Goal: Task Accomplishment & Management: Complete application form

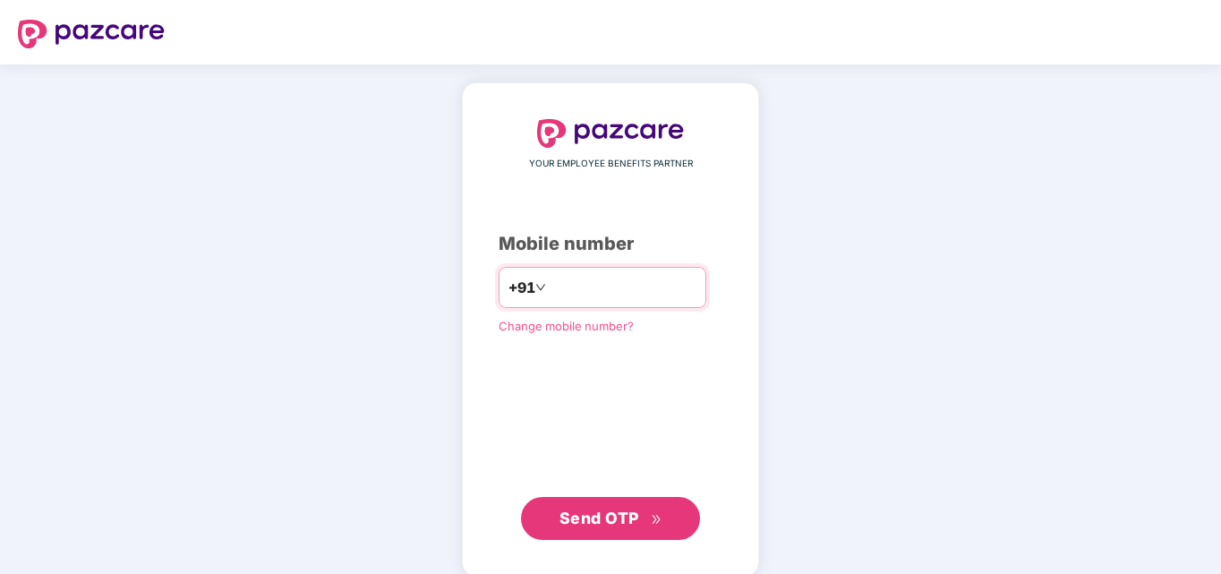
click at [572, 271] on div "+91" at bounding box center [603, 287] width 208 height 41
click at [550, 280] on input "number" at bounding box center [623, 287] width 147 height 29
type input "**********"
click at [578, 510] on span "Send OTP" at bounding box center [600, 518] width 80 height 19
drag, startPoint x: 629, startPoint y: 297, endPoint x: 505, endPoint y: 280, distance: 124.7
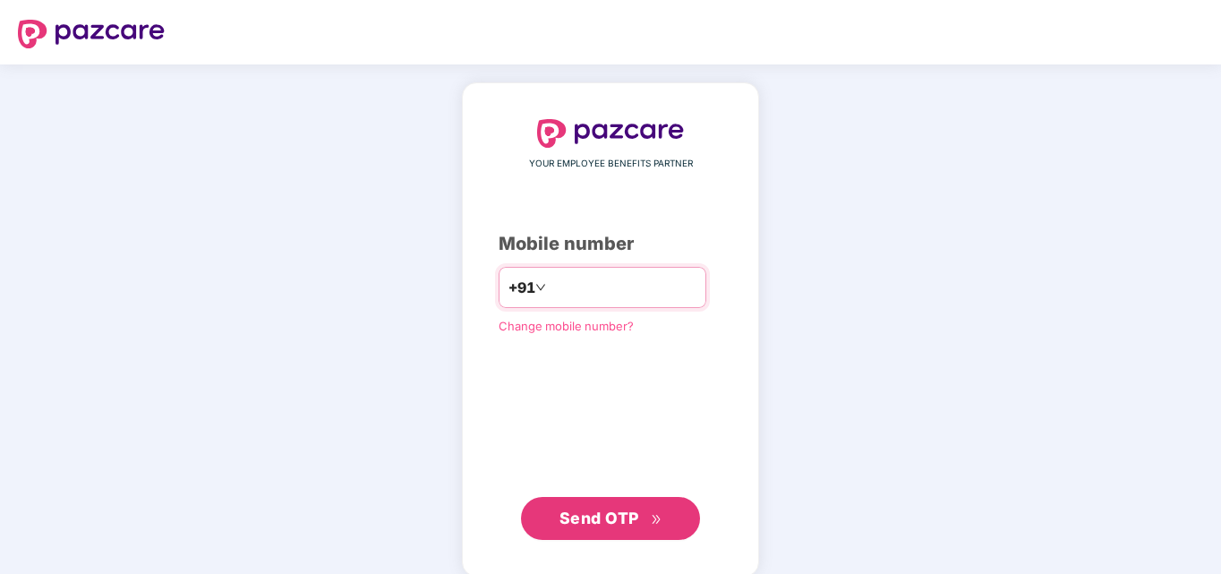
click at [505, 280] on div "**********" at bounding box center [603, 287] width 208 height 41
click at [658, 293] on input "**********" at bounding box center [623, 287] width 147 height 29
drag, startPoint x: 646, startPoint y: 292, endPoint x: 519, endPoint y: 282, distance: 126.6
click at [519, 282] on div "**********" at bounding box center [603, 287] width 208 height 41
type input "**********"
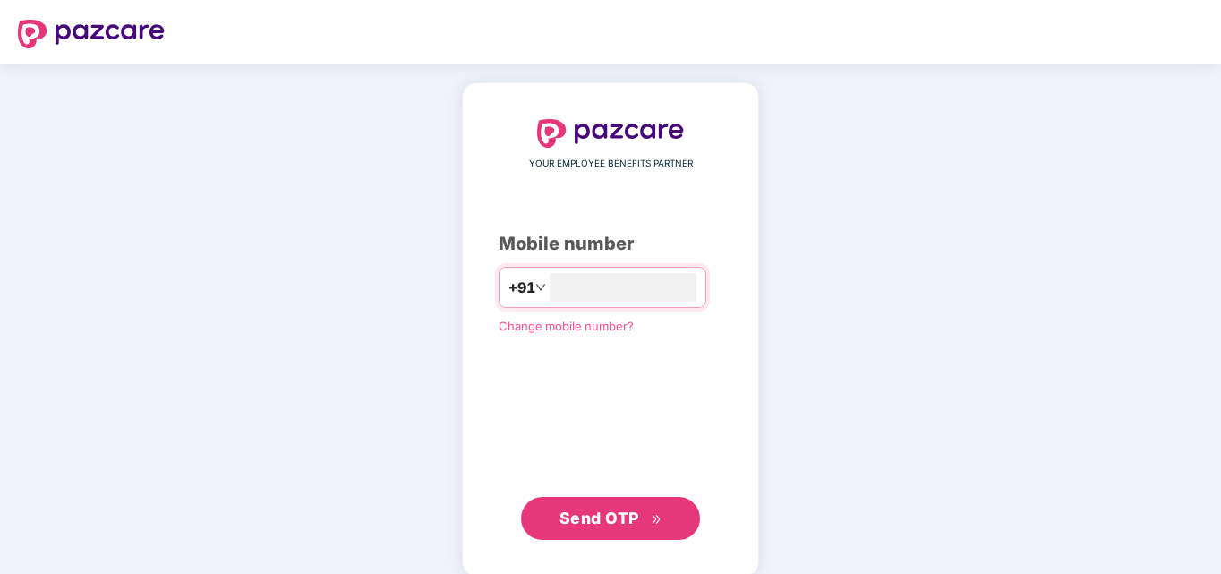
click at [614, 506] on span "Send OTP" at bounding box center [611, 518] width 103 height 25
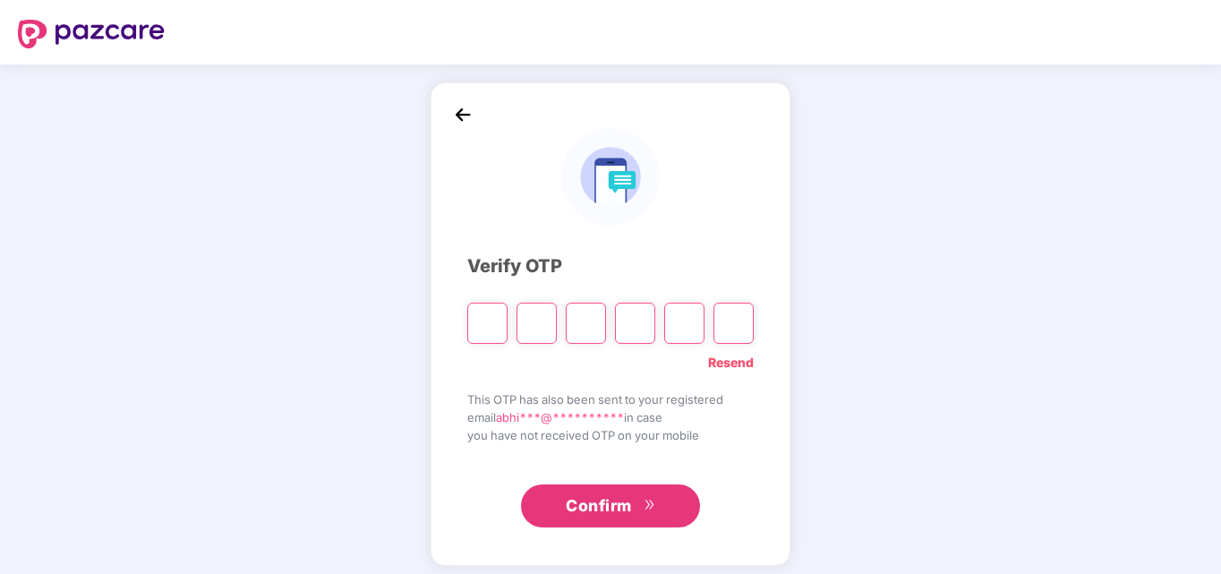
type input "*"
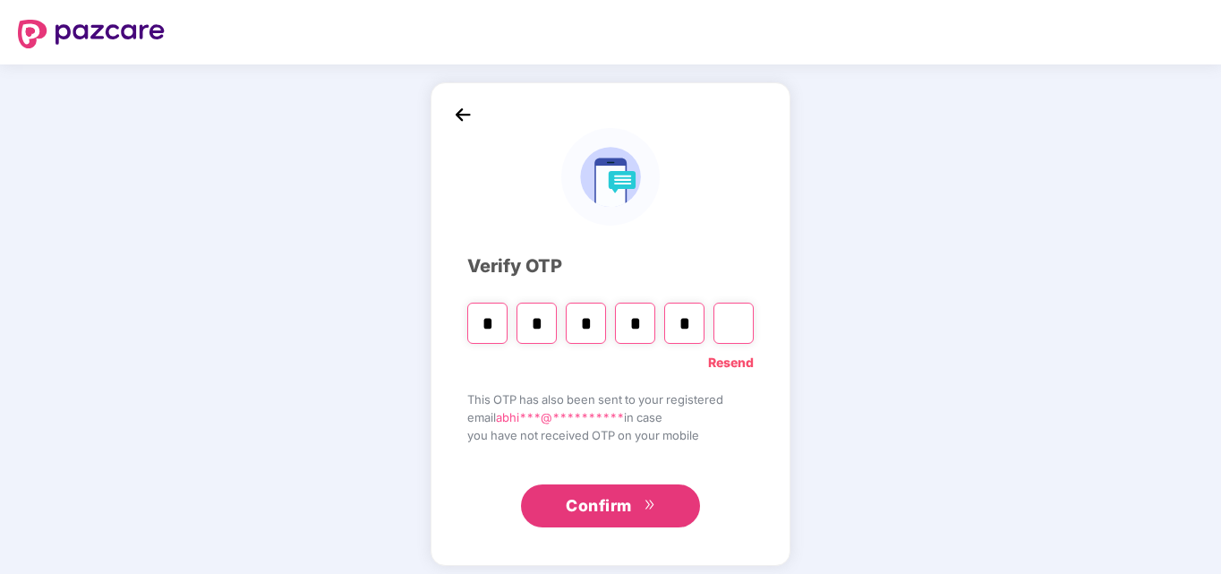
type input "*"
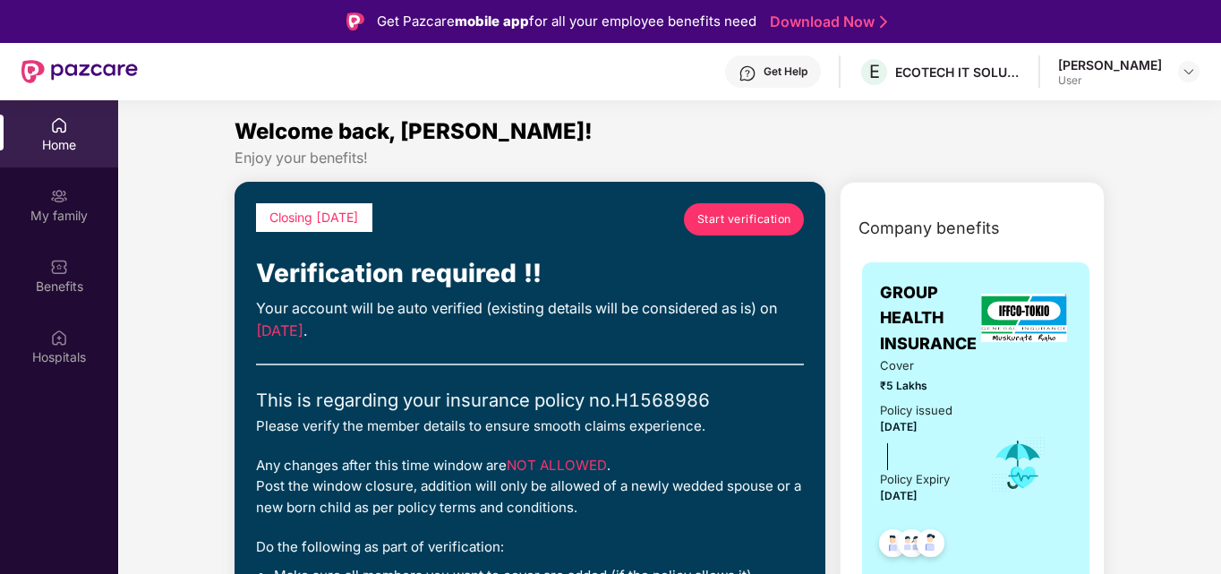
click at [741, 210] on span "Start verification" at bounding box center [745, 218] width 94 height 17
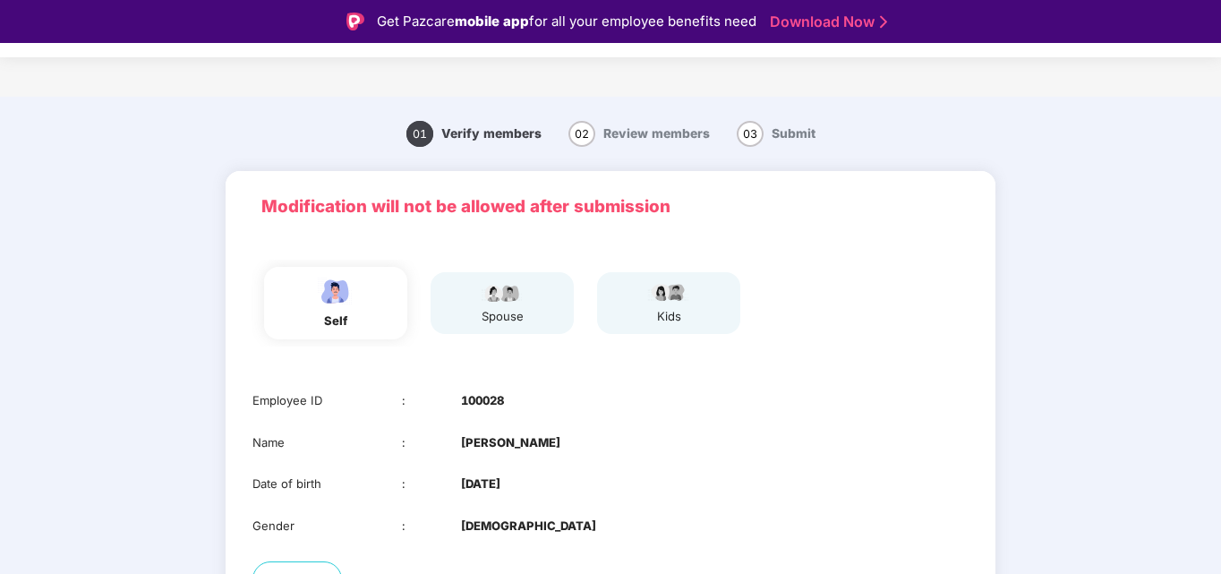
click at [976, 157] on div "01 Verify members 02 Review members 03 Submit" at bounding box center [611, 134] width 1002 height 56
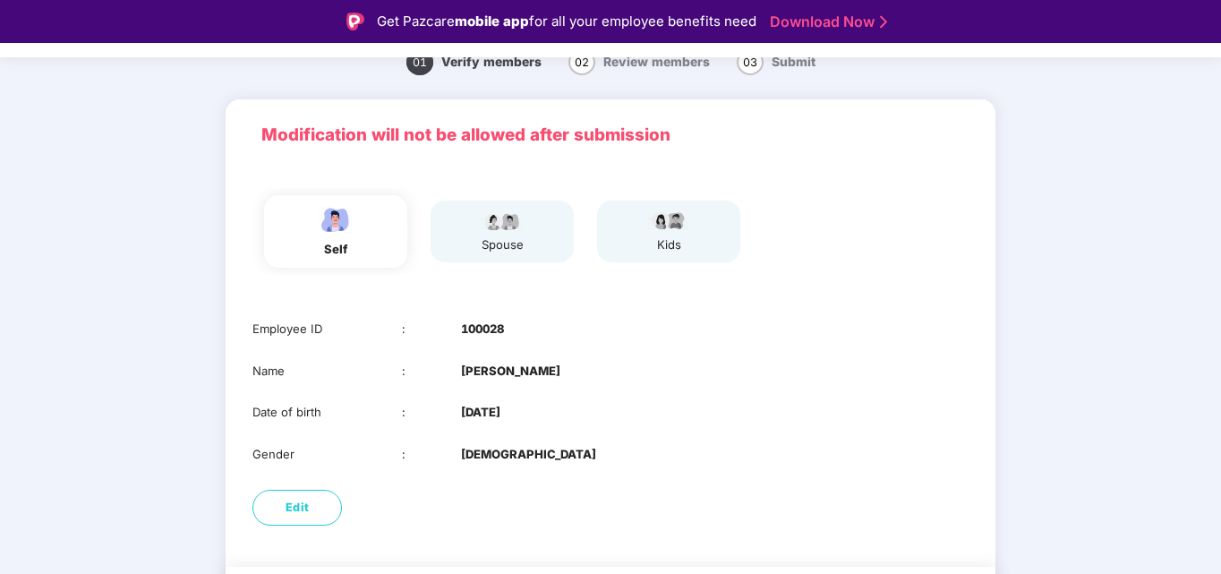
scroll to position [107, 0]
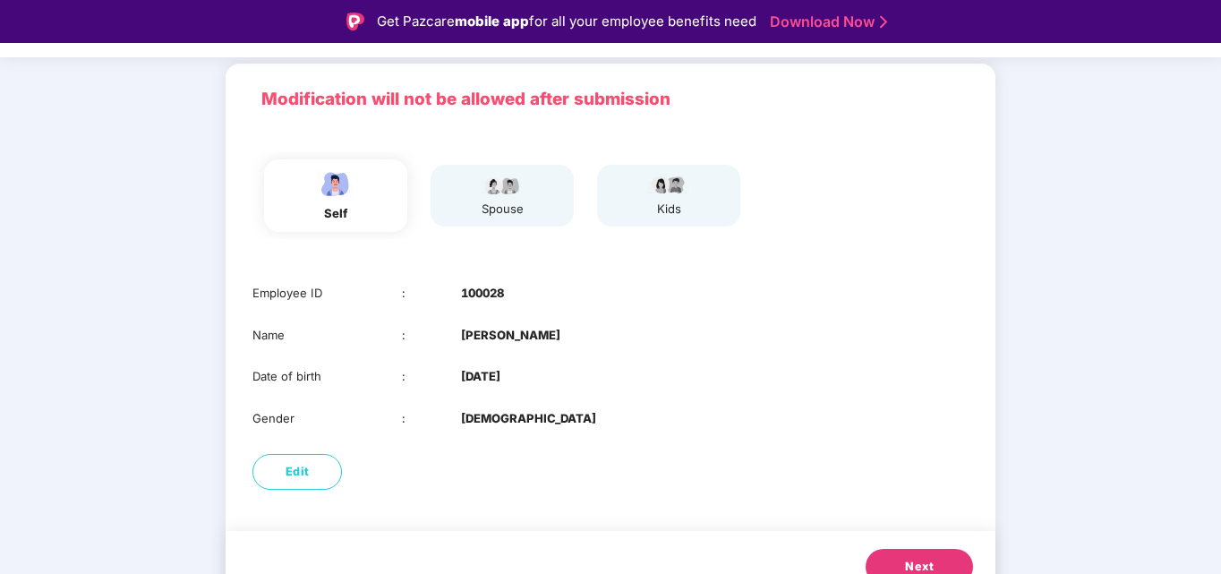
drag, startPoint x: 1219, startPoint y: 167, endPoint x: 1221, endPoint y: 182, distance: 15.5
click at [1221, 182] on html "Get Pazcare mobile app for all your employee benefits need Download Now Verific…" at bounding box center [610, 287] width 1221 height 574
click at [915, 558] on span "Next" at bounding box center [919, 567] width 29 height 18
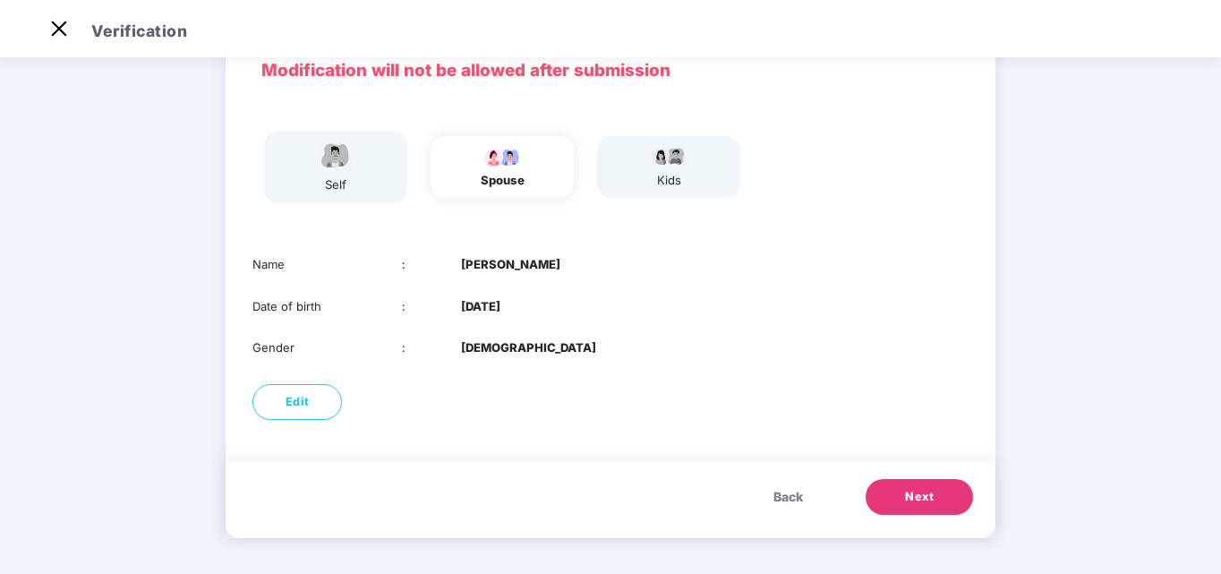
scroll to position [93, 0]
click at [313, 394] on button "Edit" at bounding box center [298, 402] width 90 height 36
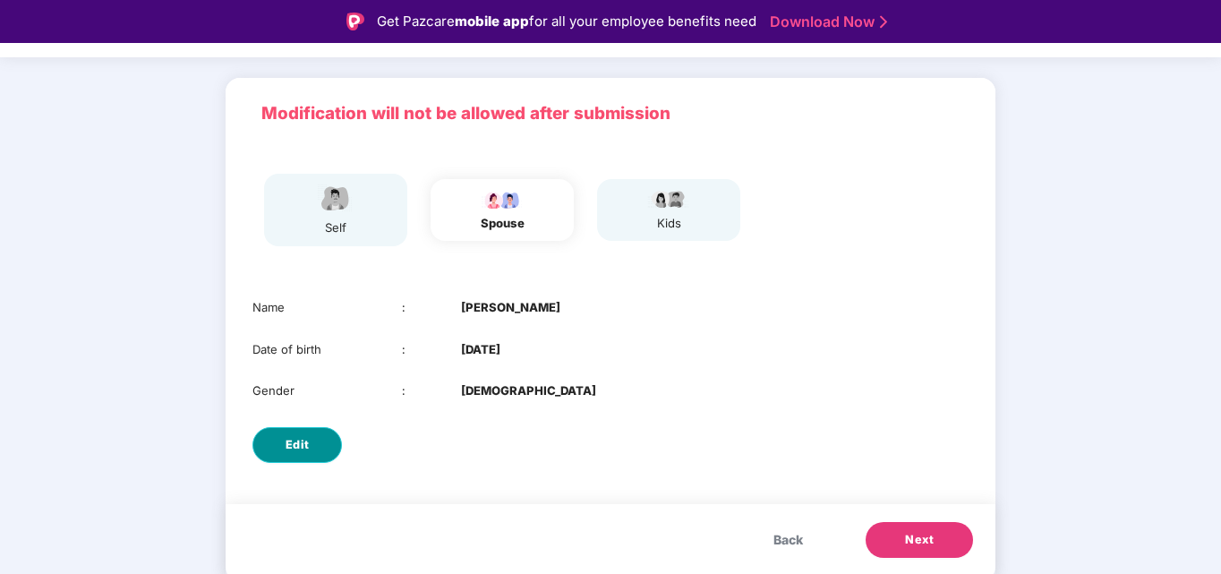
select select "******"
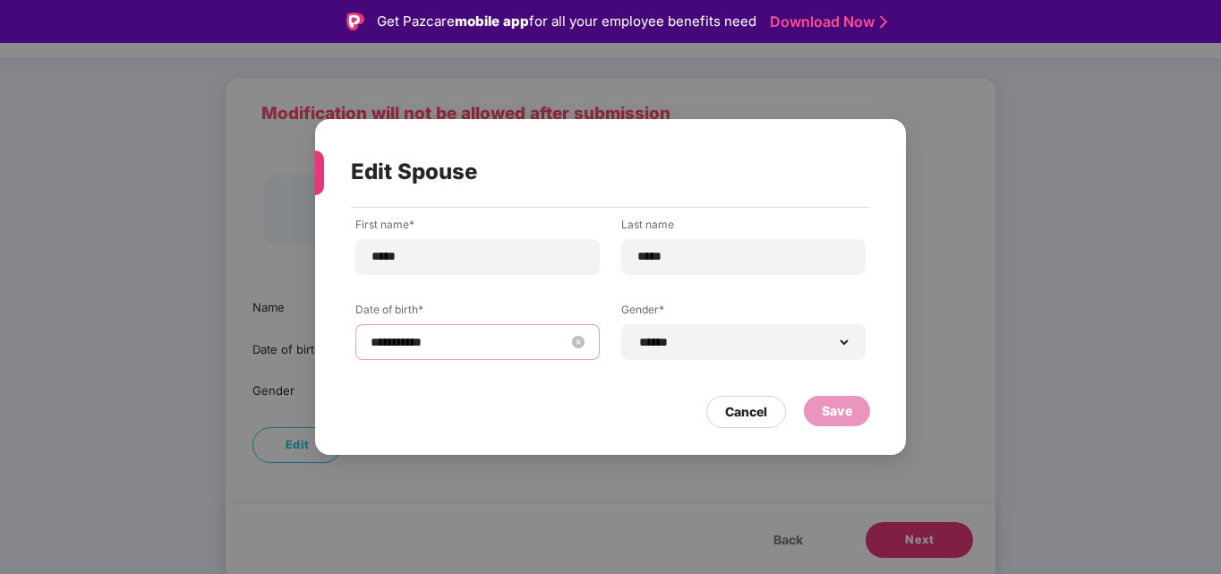
click at [385, 340] on input "**********" at bounding box center [469, 342] width 196 height 20
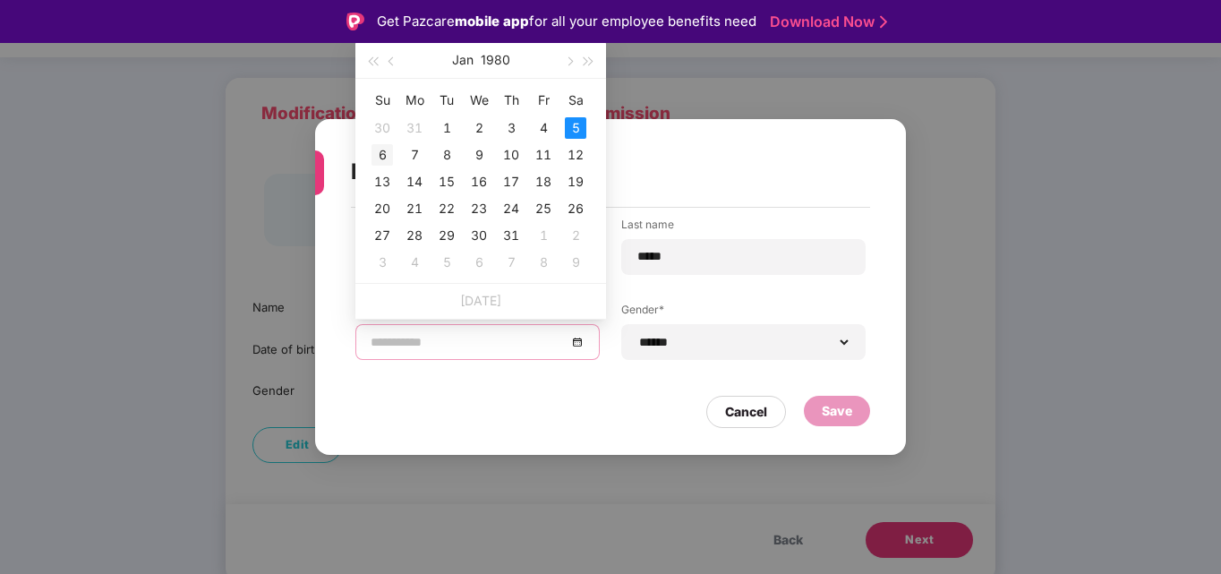
type input "**********"
click at [381, 158] on div "6" at bounding box center [382, 154] width 21 height 21
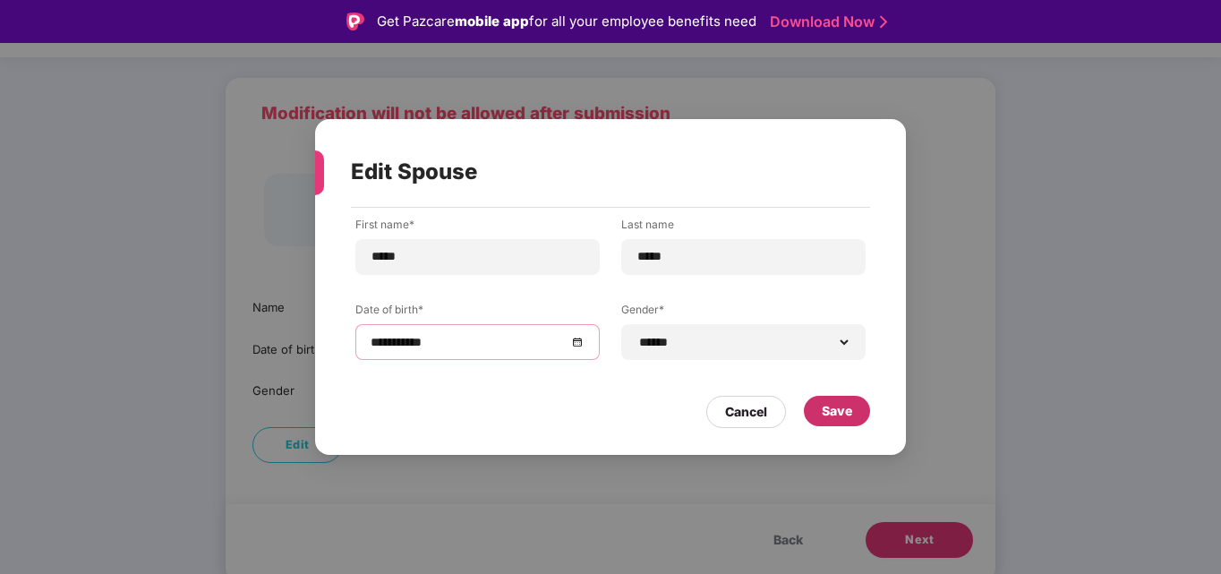
click at [841, 417] on div "Save" at bounding box center [837, 411] width 30 height 20
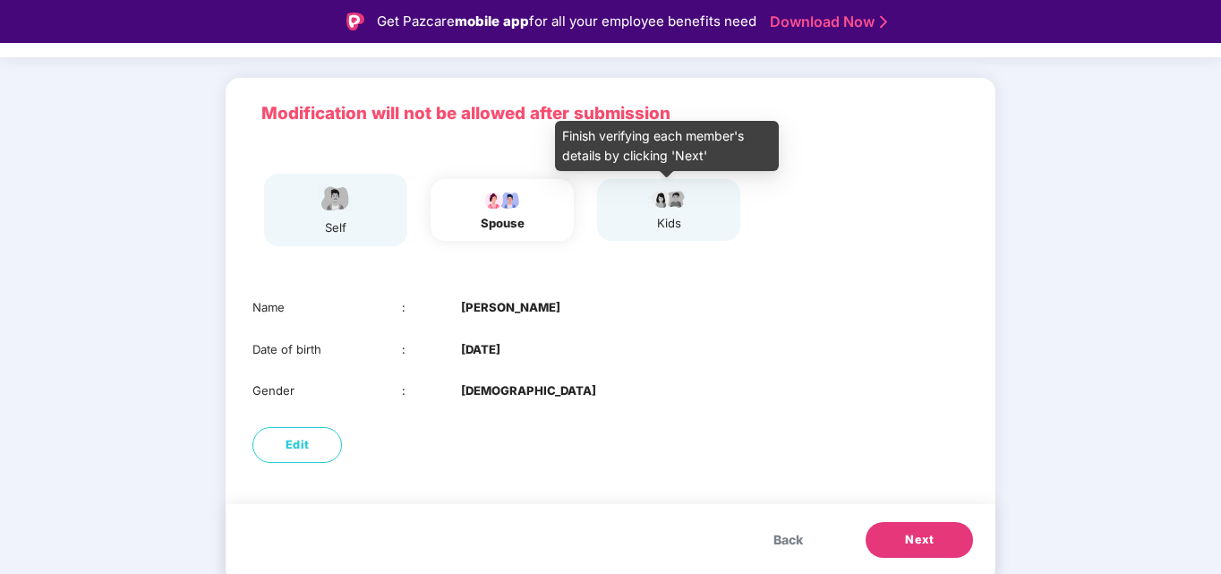
click at [682, 227] on div "kids" at bounding box center [669, 223] width 45 height 19
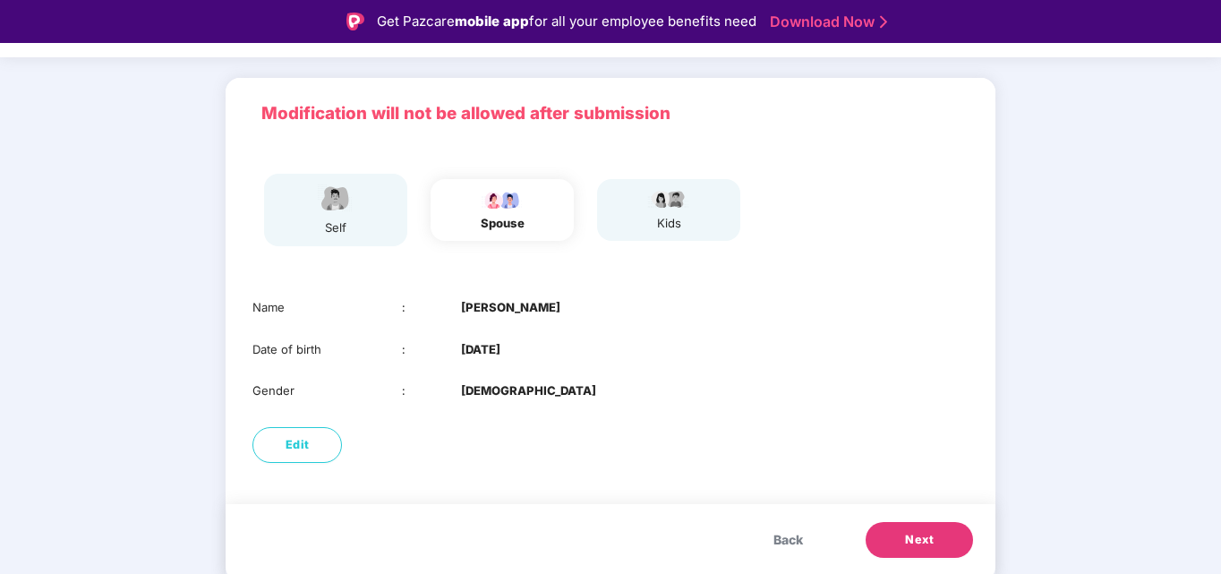
click at [924, 533] on span "Next" at bounding box center [919, 540] width 29 height 18
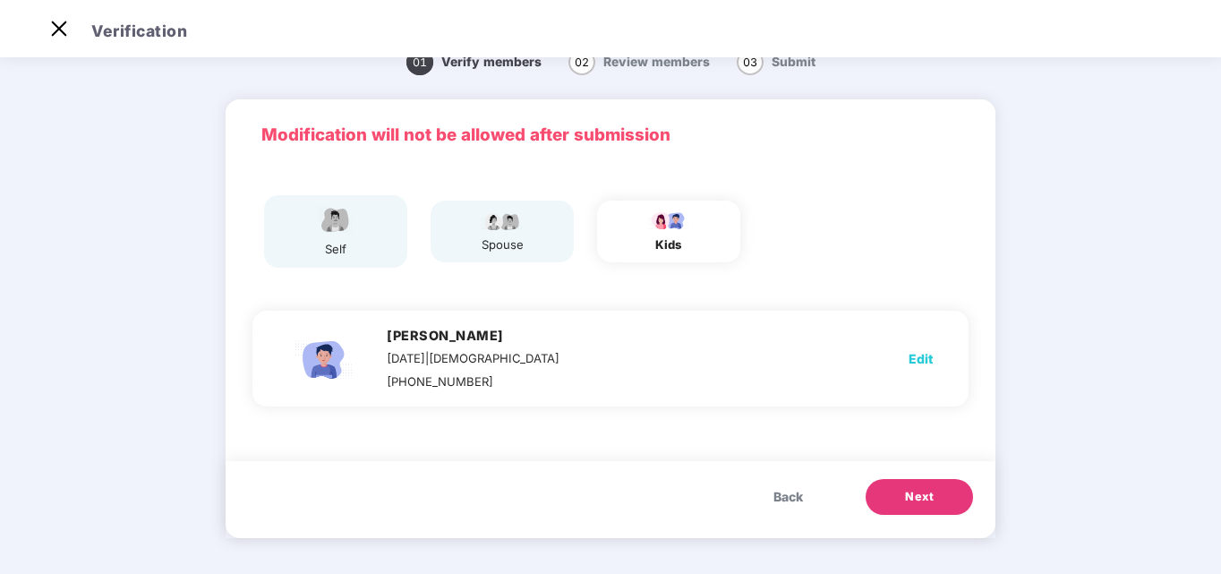
scroll to position [29, 0]
click at [516, 232] on div "spouse" at bounding box center [502, 232] width 45 height 45
click at [781, 491] on span "Back" at bounding box center [789, 497] width 30 height 20
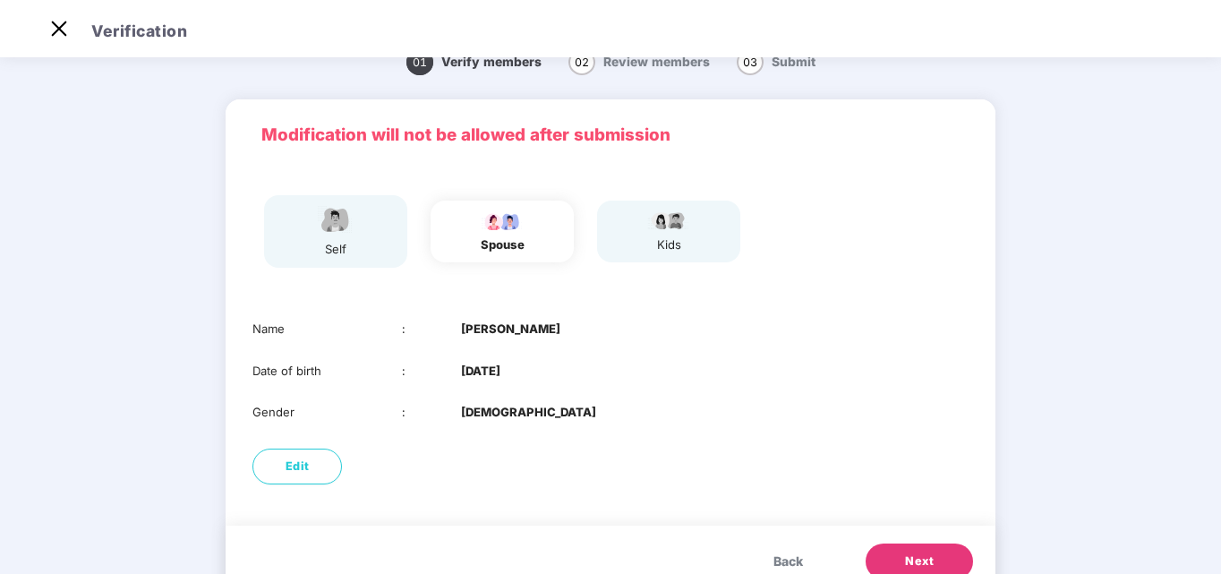
click at [668, 230] on img at bounding box center [669, 220] width 45 height 21
click at [899, 553] on button "Next" at bounding box center [919, 562] width 107 height 36
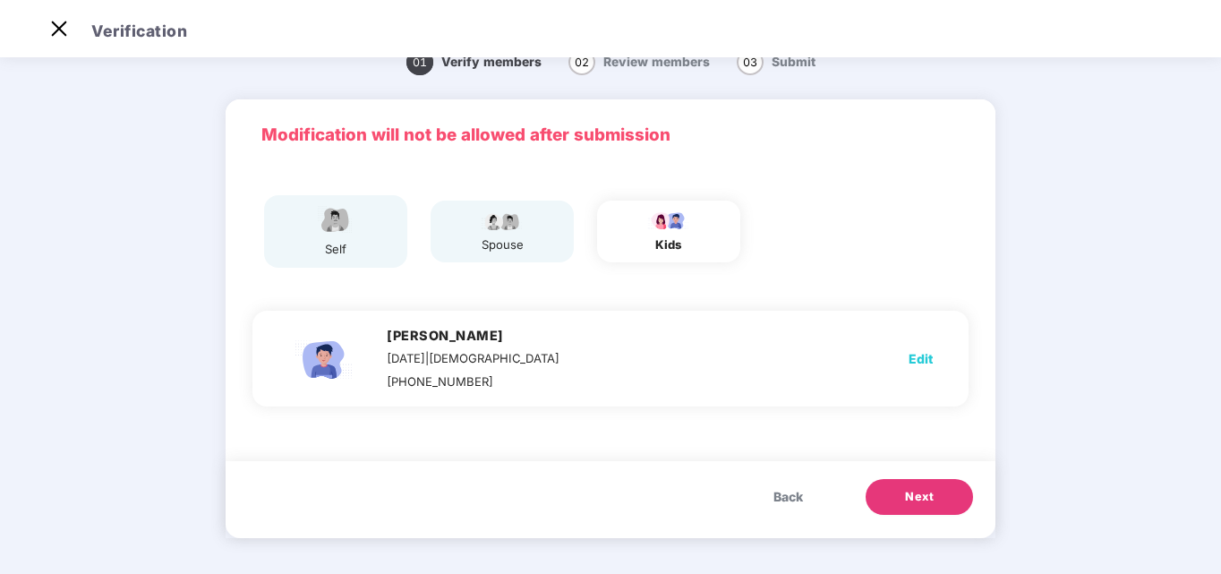
drag, startPoint x: 919, startPoint y: 502, endPoint x: 450, endPoint y: 339, distance: 496.7
click at [476, 345] on div "Modification will not be allowed after submission self spouse kids Lokesh Gaiki…" at bounding box center [611, 318] width 770 height 439
click at [793, 504] on span "Back" at bounding box center [789, 497] width 30 height 20
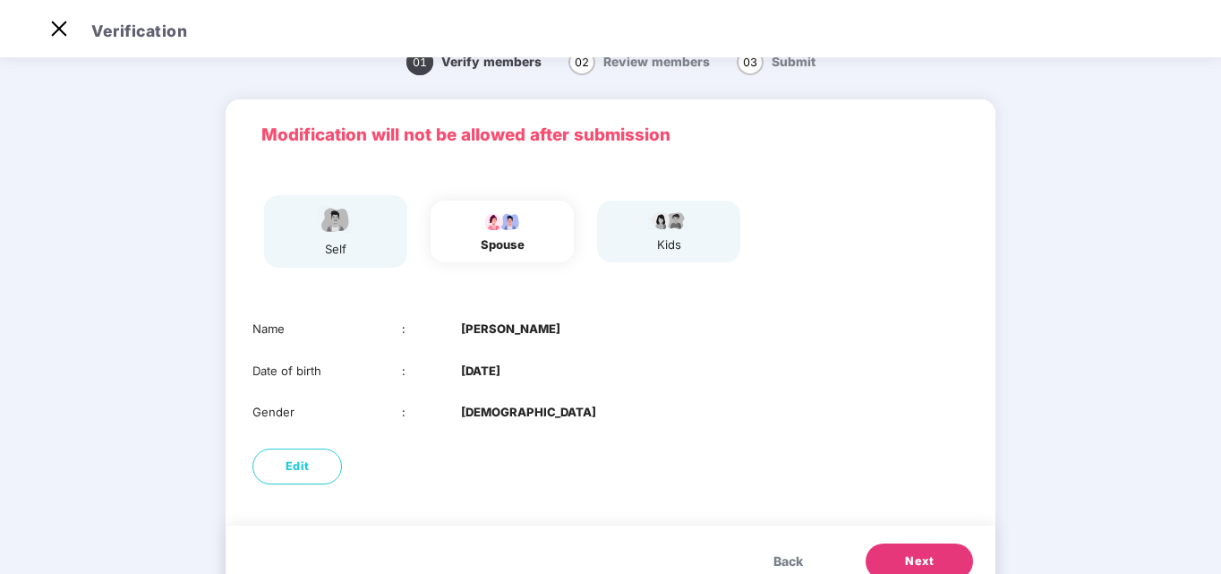
click at [895, 561] on button "Next" at bounding box center [919, 562] width 107 height 36
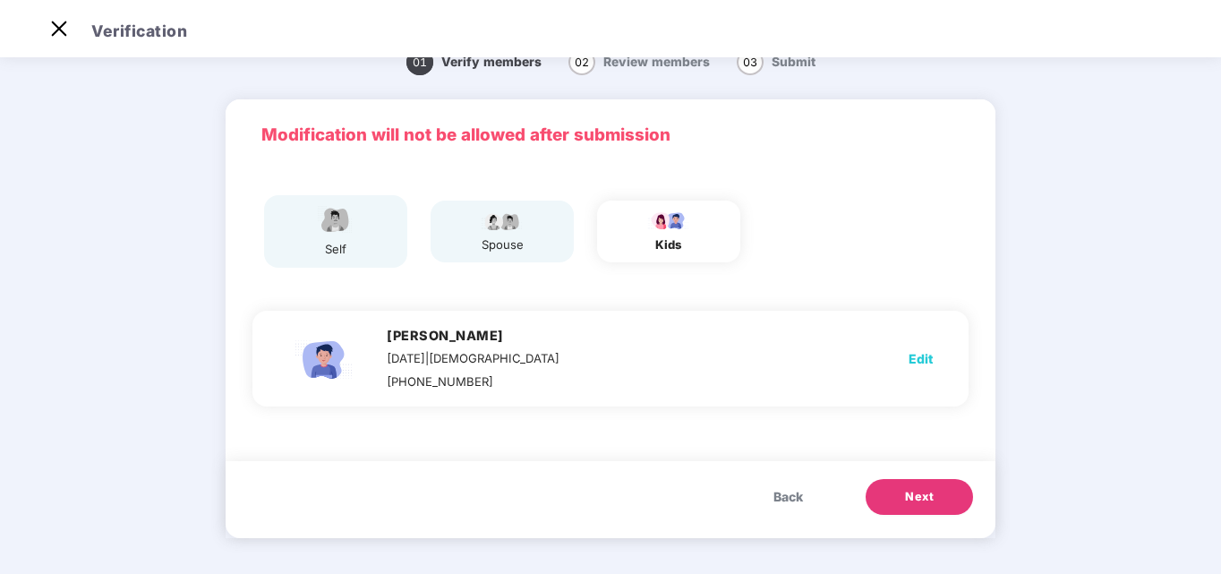
click at [906, 493] on span "Next" at bounding box center [919, 497] width 29 height 18
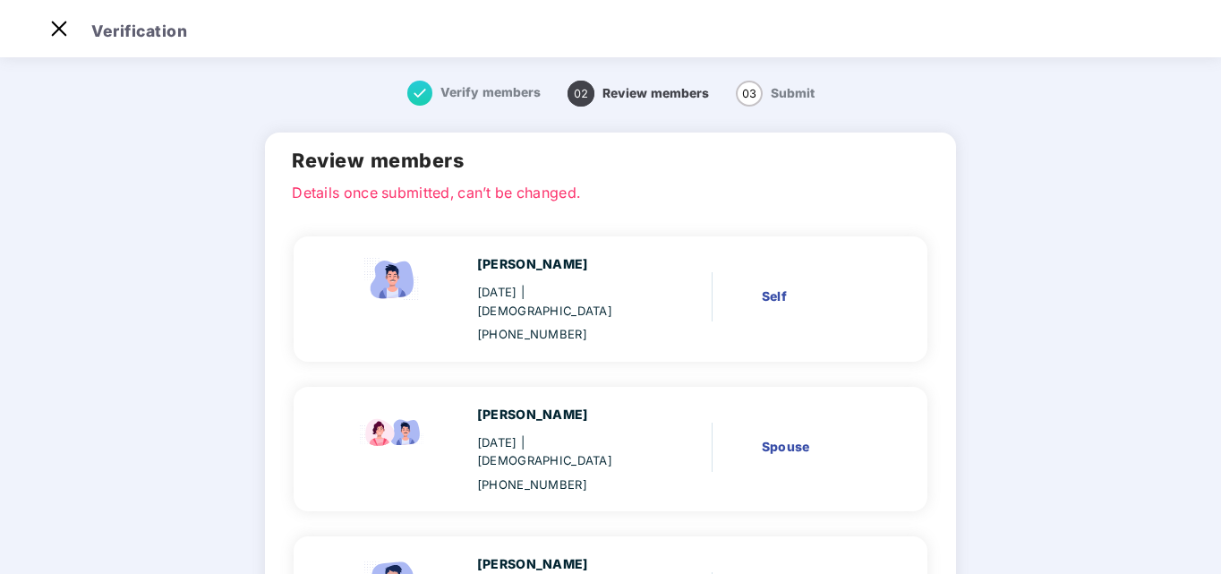
click at [1089, 218] on main "Verify members 02 Review members 03 Submit Review members Details once submitte…" at bounding box center [610, 433] width 1221 height 759
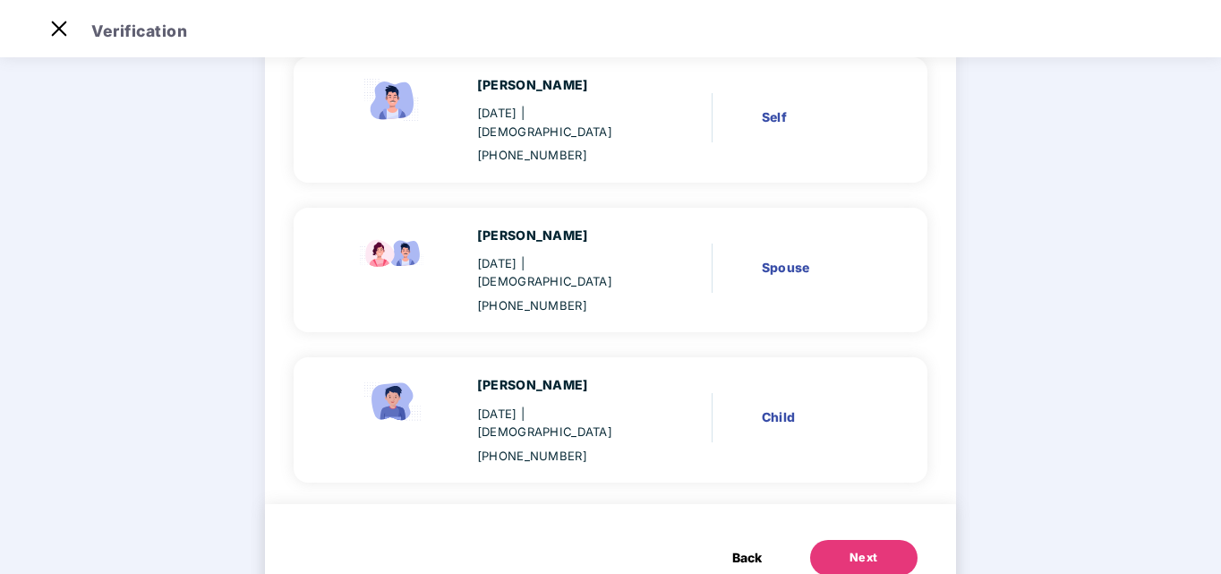
scroll to position [184, 0]
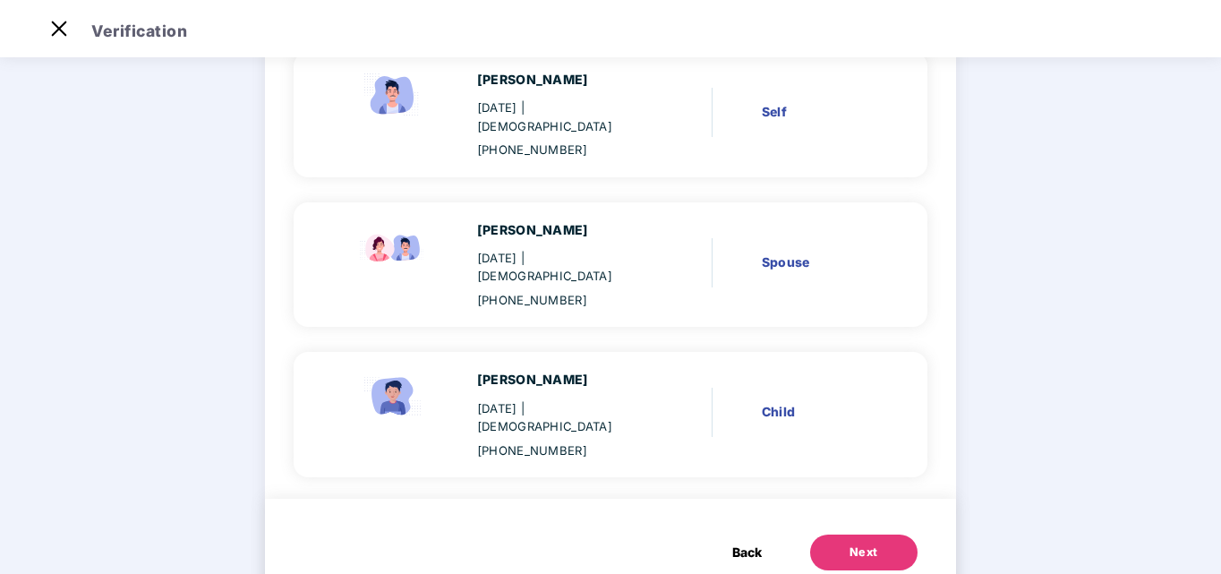
click at [856, 544] on div "Next" at bounding box center [864, 553] width 29 height 18
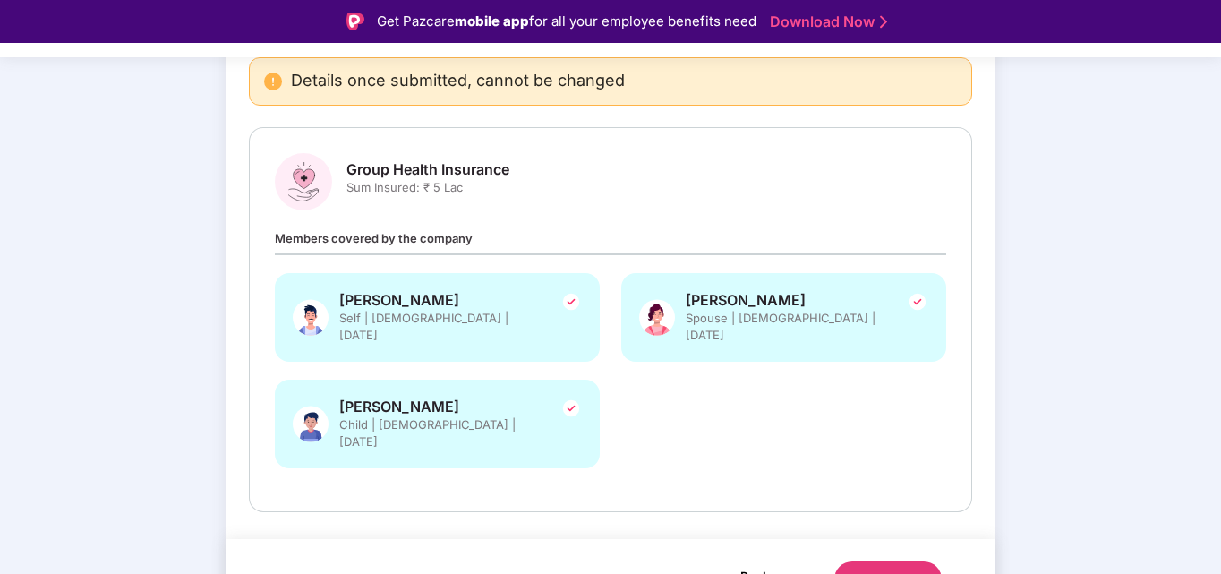
click at [748, 565] on span "Back" at bounding box center [756, 576] width 30 height 22
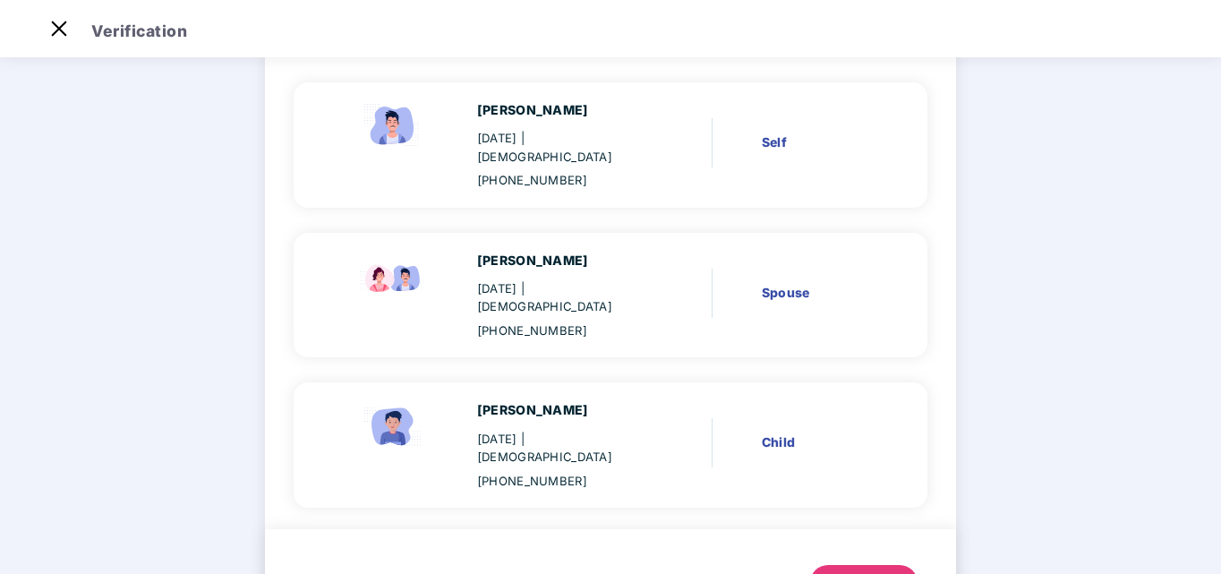
scroll to position [179, 0]
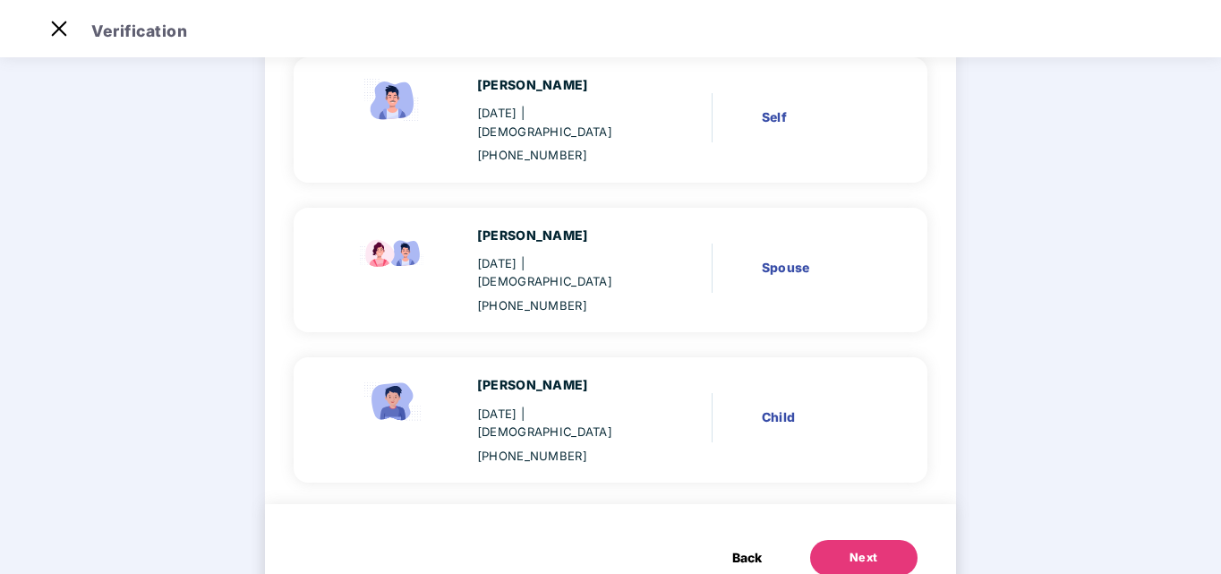
click at [752, 548] on span "Back" at bounding box center [748, 558] width 30 height 20
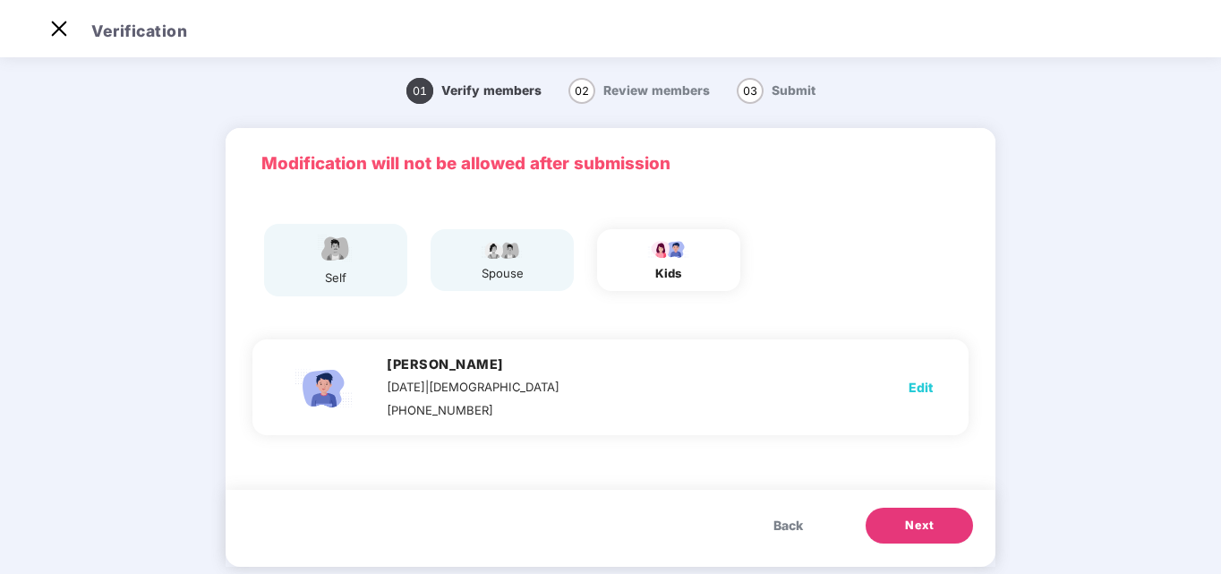
click at [922, 386] on span "Edit" at bounding box center [921, 388] width 24 height 20
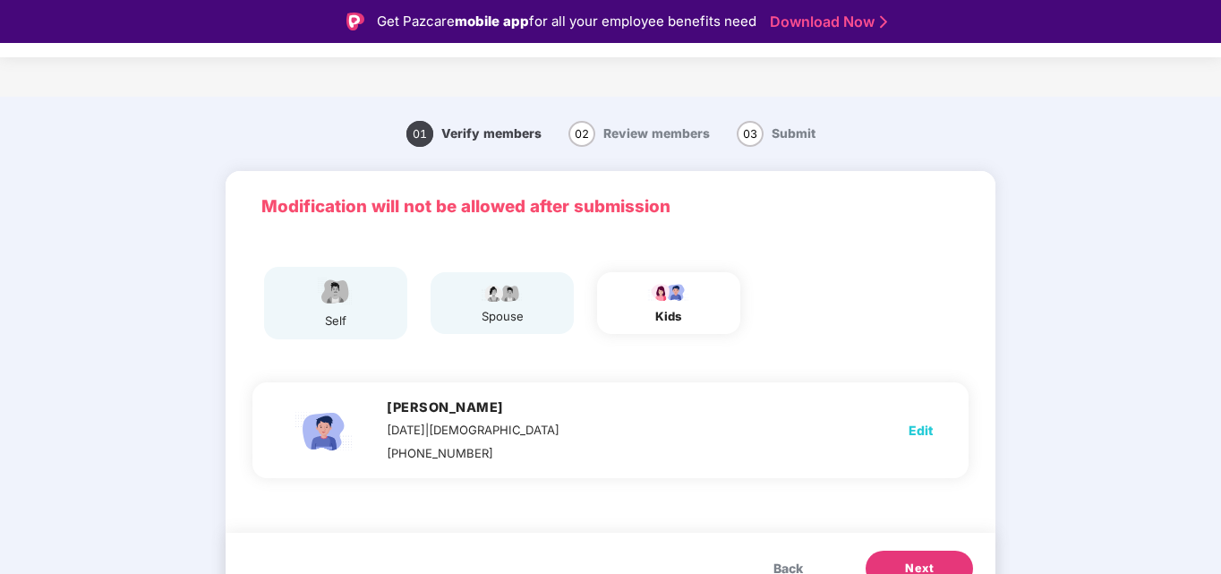
select select "****"
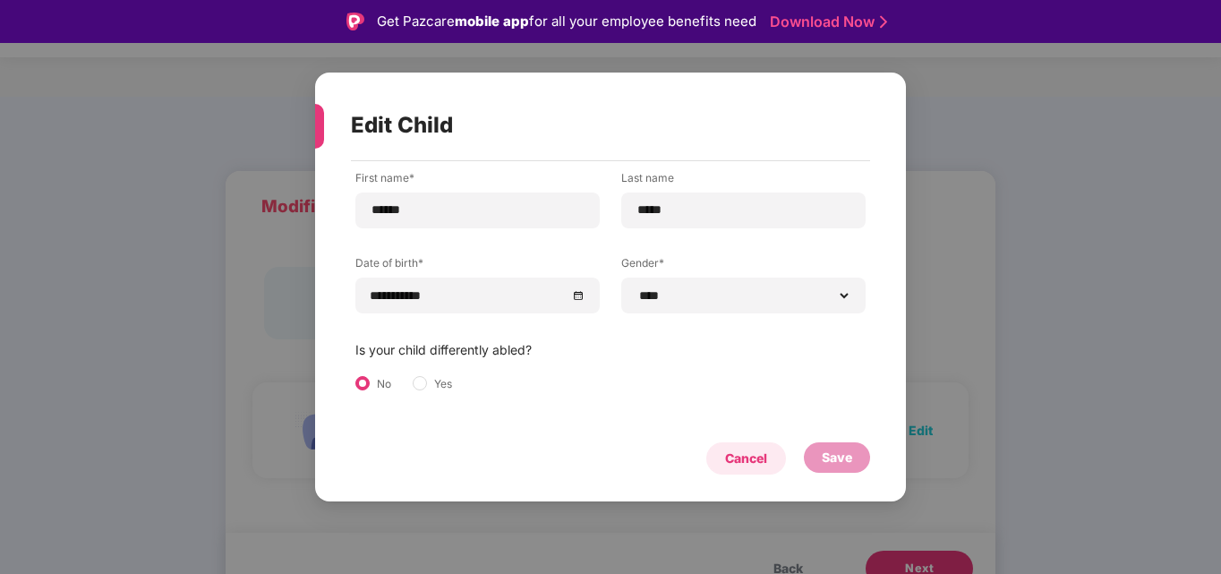
click at [750, 458] on div "Cancel" at bounding box center [746, 459] width 42 height 20
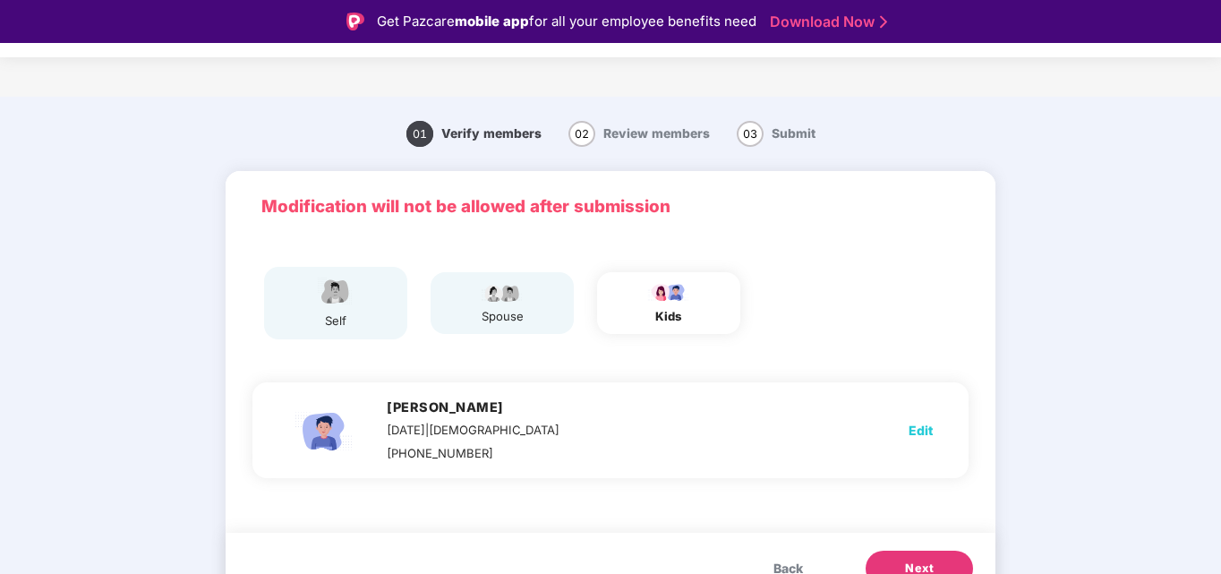
click at [978, 286] on div "self spouse kids" at bounding box center [611, 308] width 770 height 132
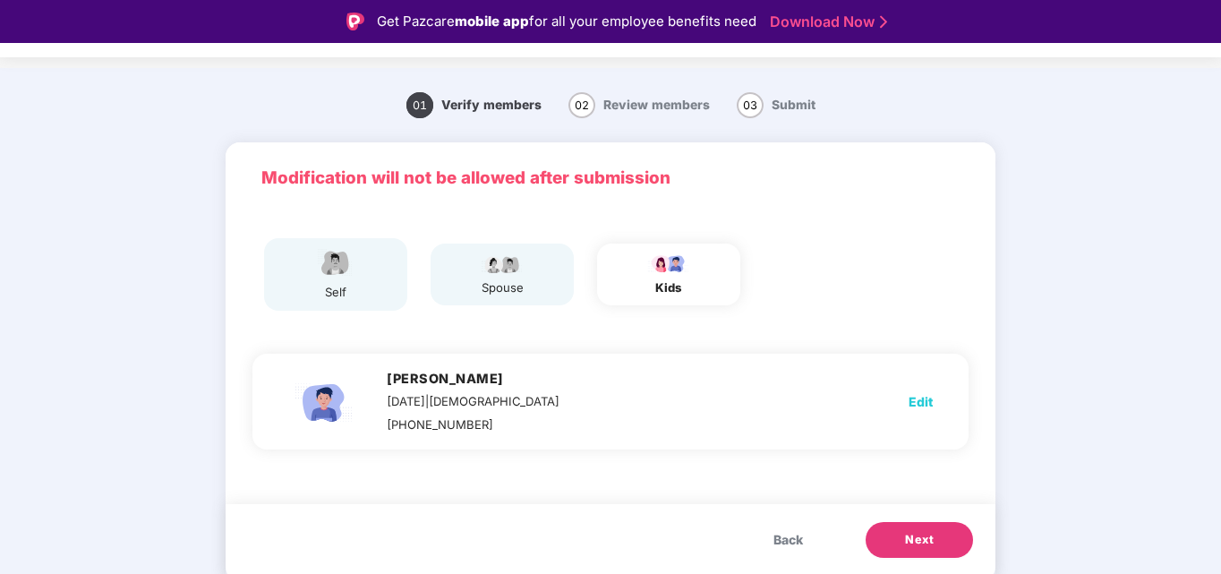
scroll to position [43, 0]
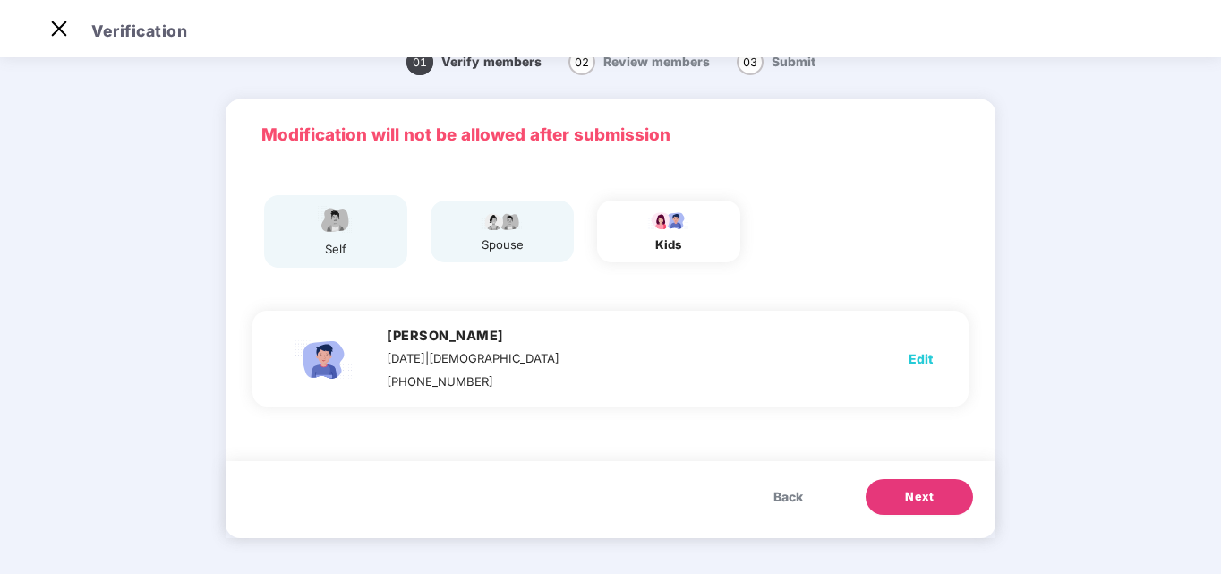
click at [916, 501] on span "Next" at bounding box center [919, 497] width 29 height 18
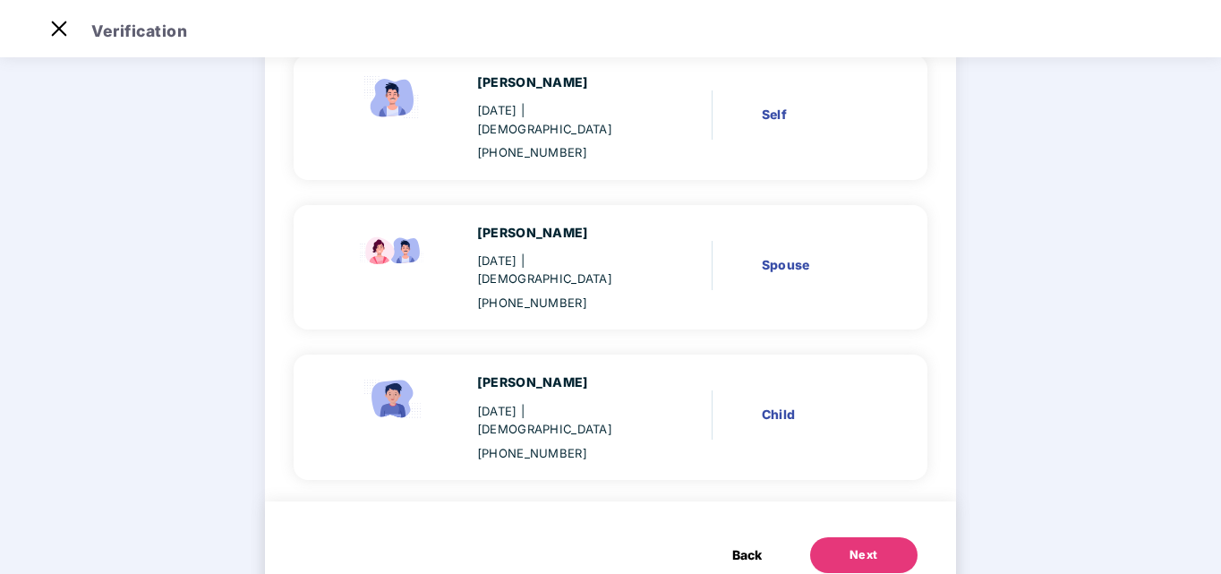
scroll to position [184, 0]
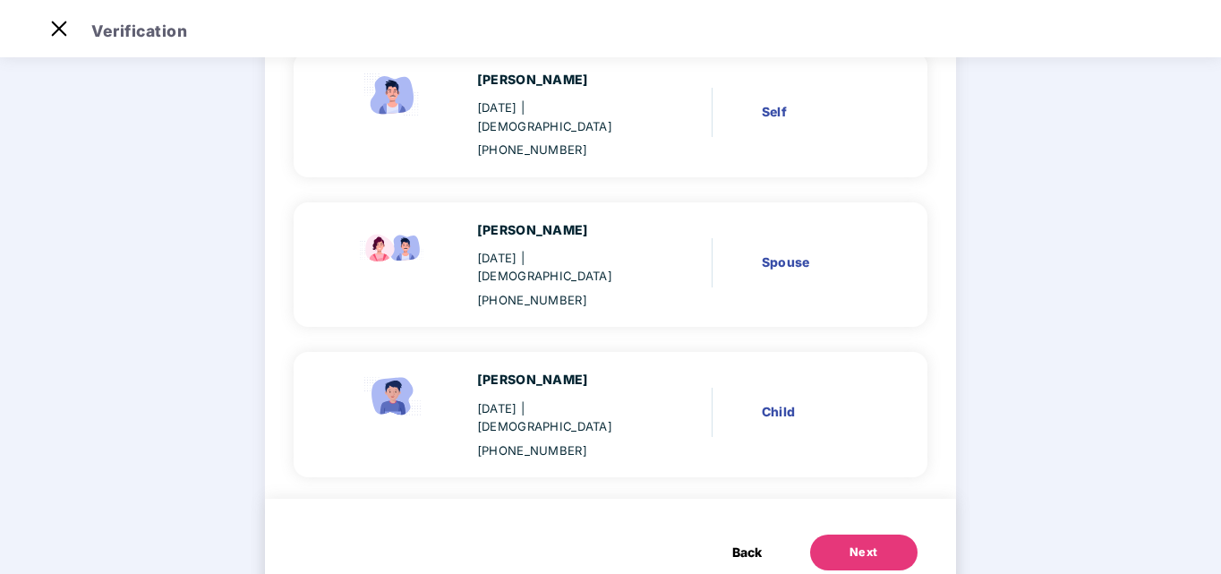
click at [876, 535] on button "Next" at bounding box center [863, 553] width 107 height 36
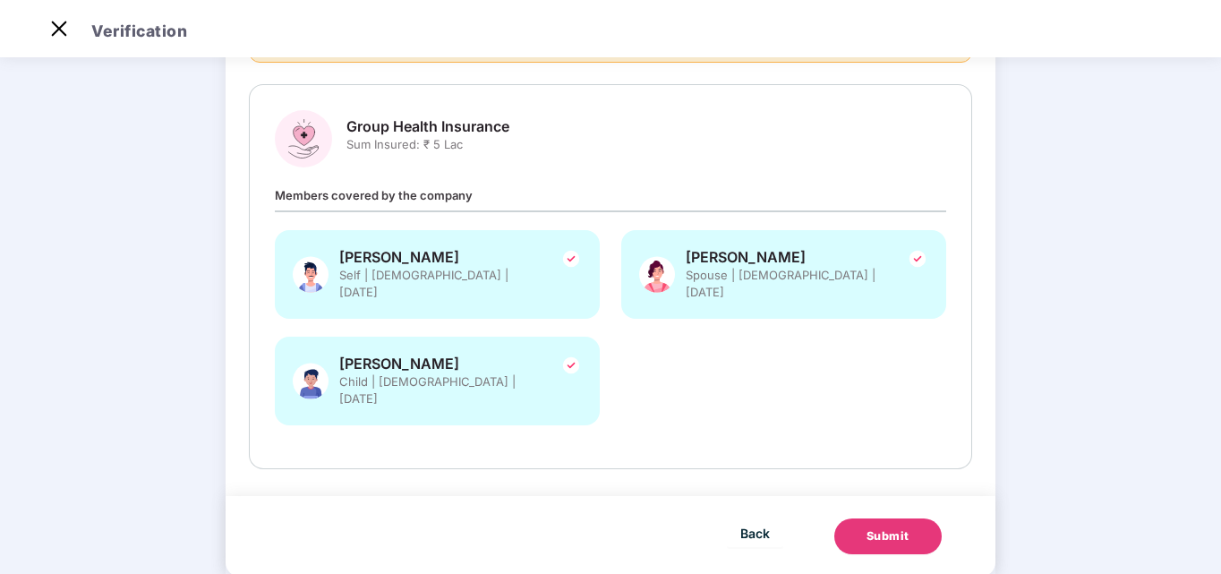
scroll to position [0, 0]
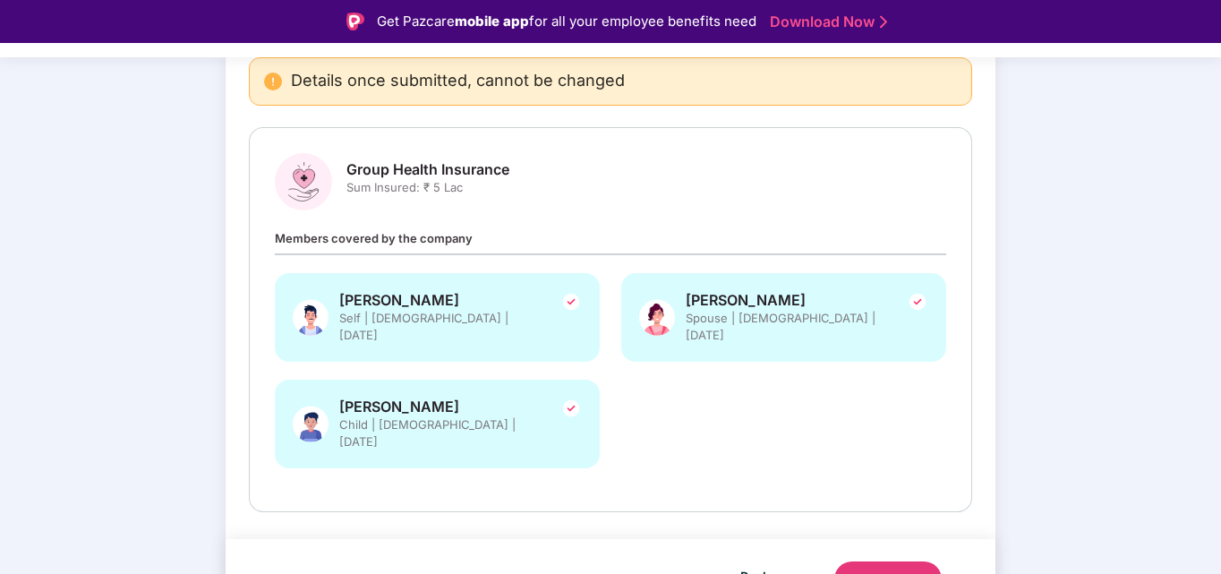
click at [891, 570] on div "Submit" at bounding box center [888, 579] width 43 height 18
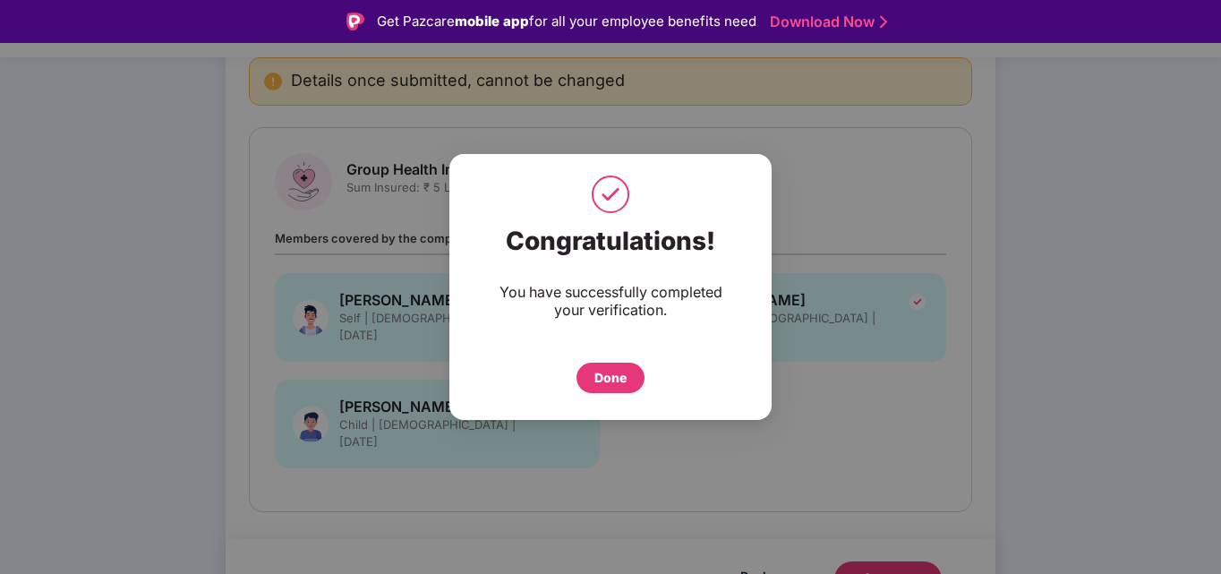
click at [623, 380] on div "Done" at bounding box center [611, 378] width 32 height 20
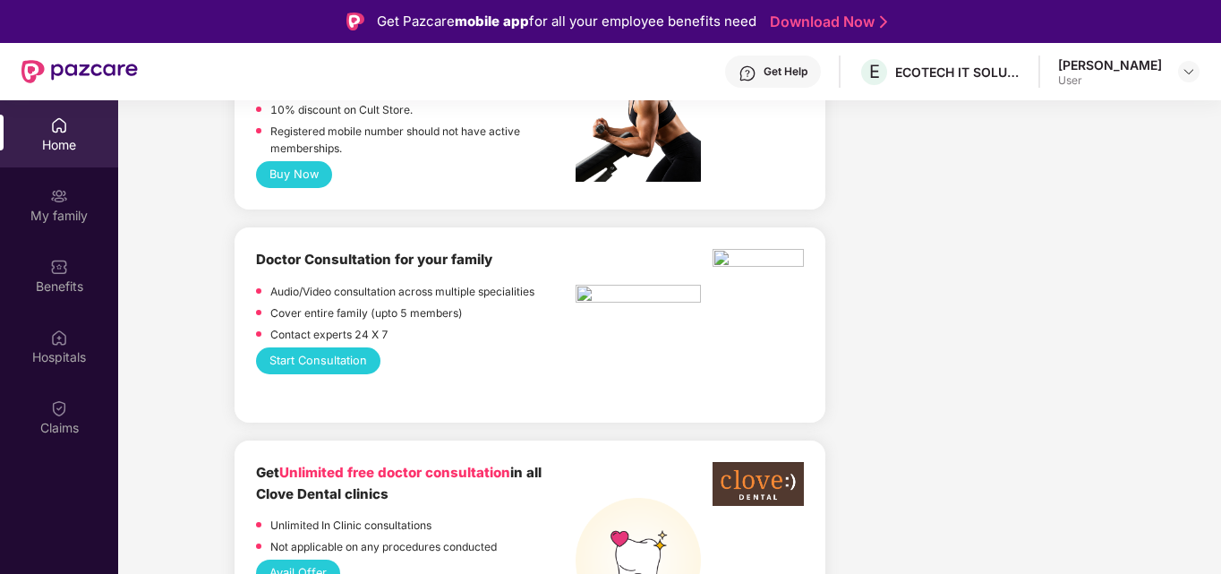
scroll to position [881, 0]
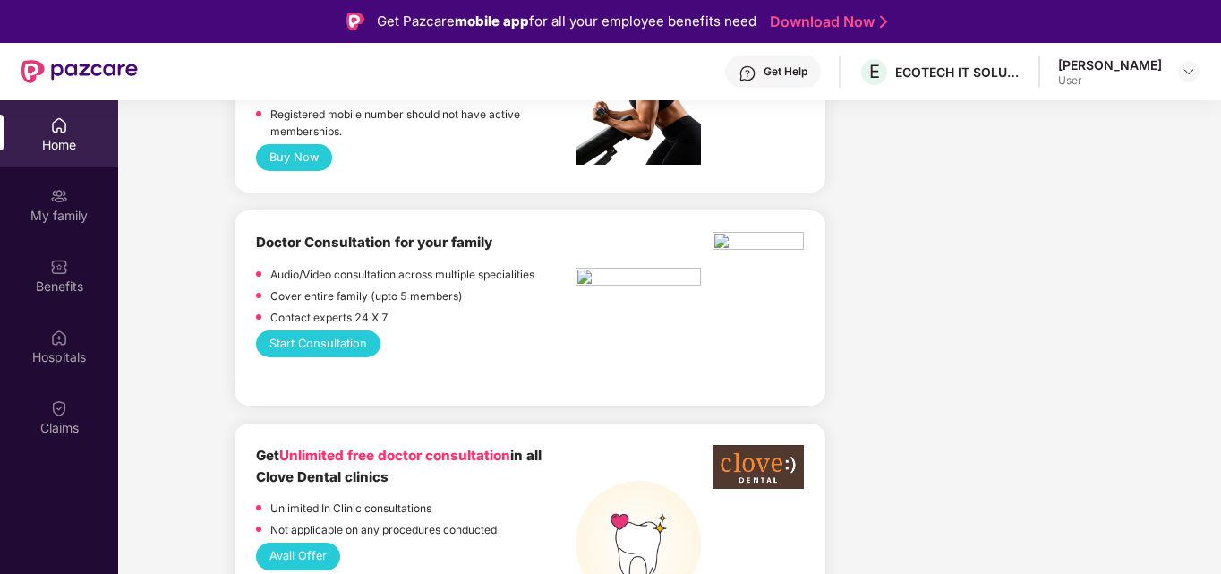
click at [1151, 67] on div "[PERSON_NAME]" at bounding box center [1110, 64] width 104 height 17
click at [1183, 74] on img at bounding box center [1189, 71] width 14 height 14
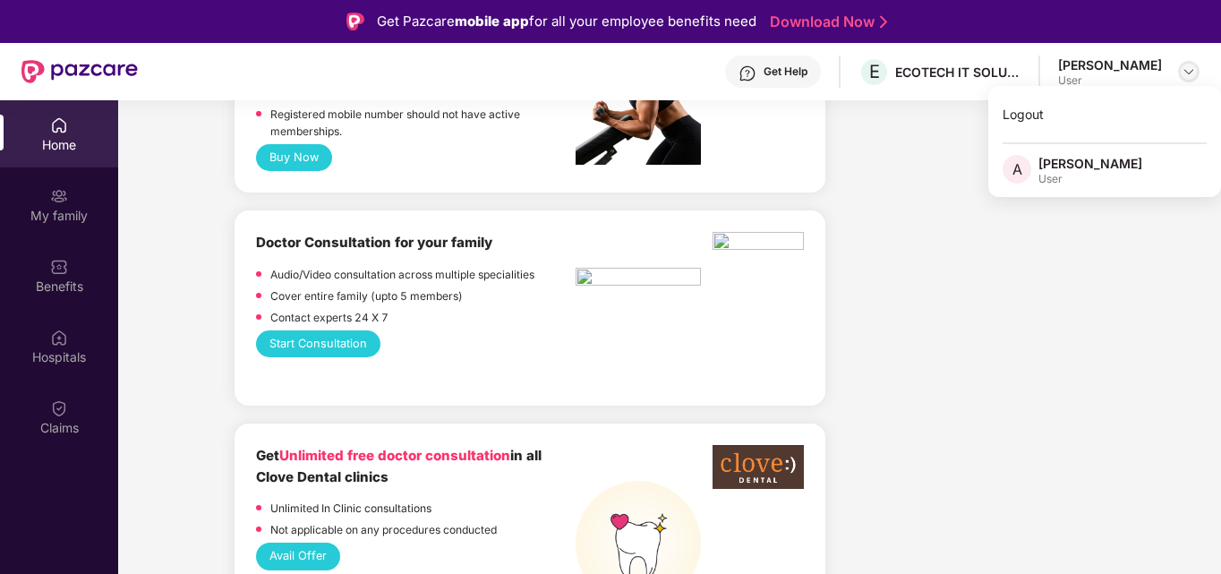
click at [1183, 74] on img at bounding box center [1189, 71] width 14 height 14
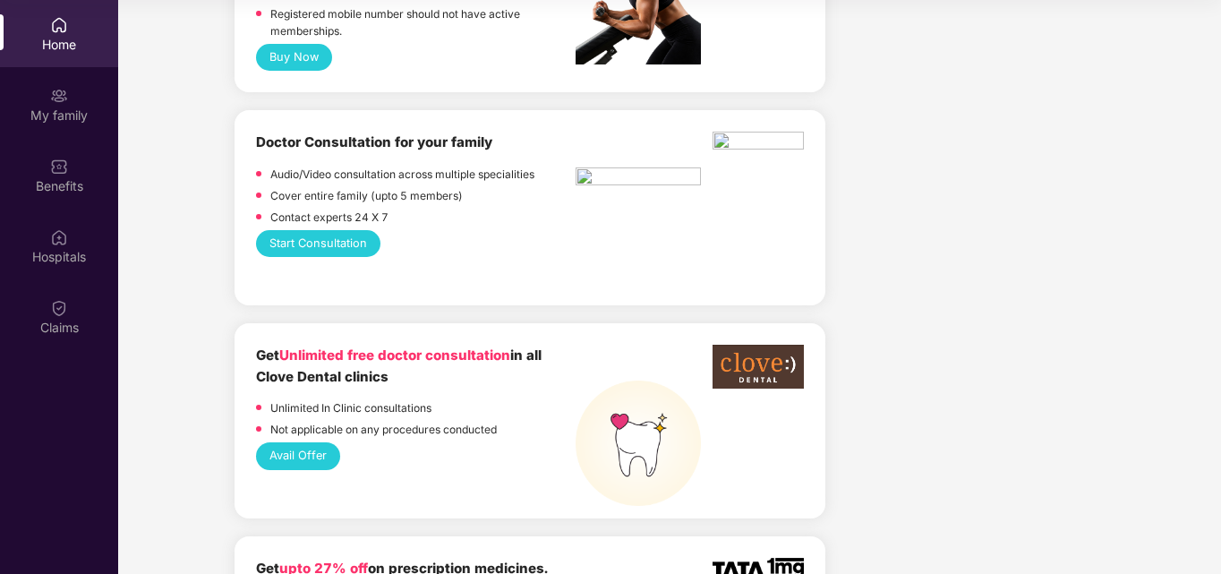
scroll to position [0, 0]
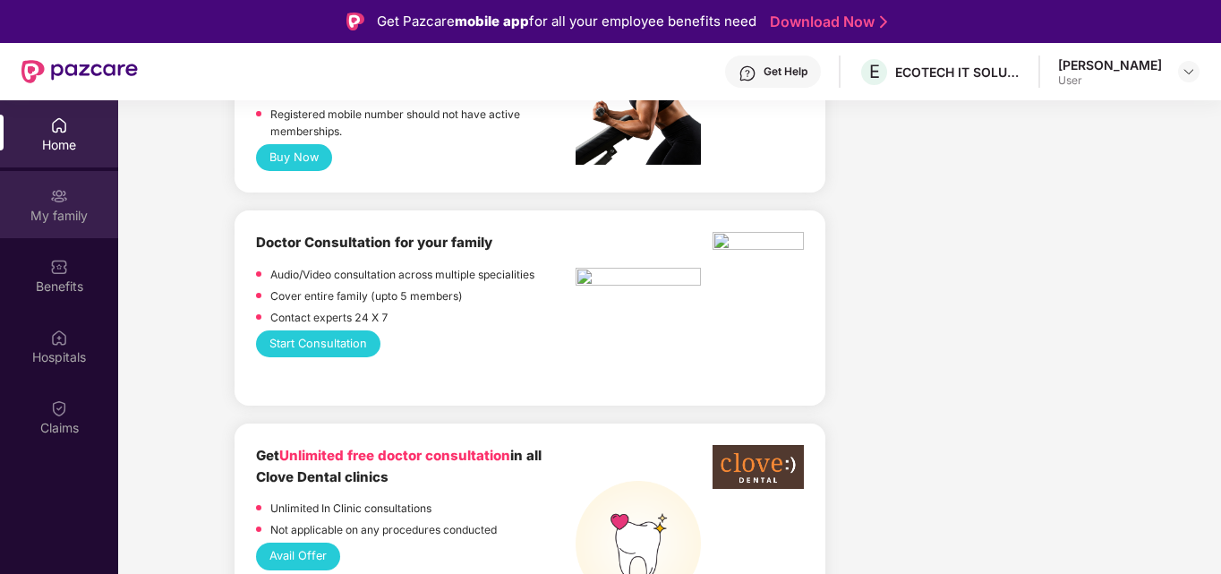
click at [57, 204] on img at bounding box center [59, 196] width 18 height 18
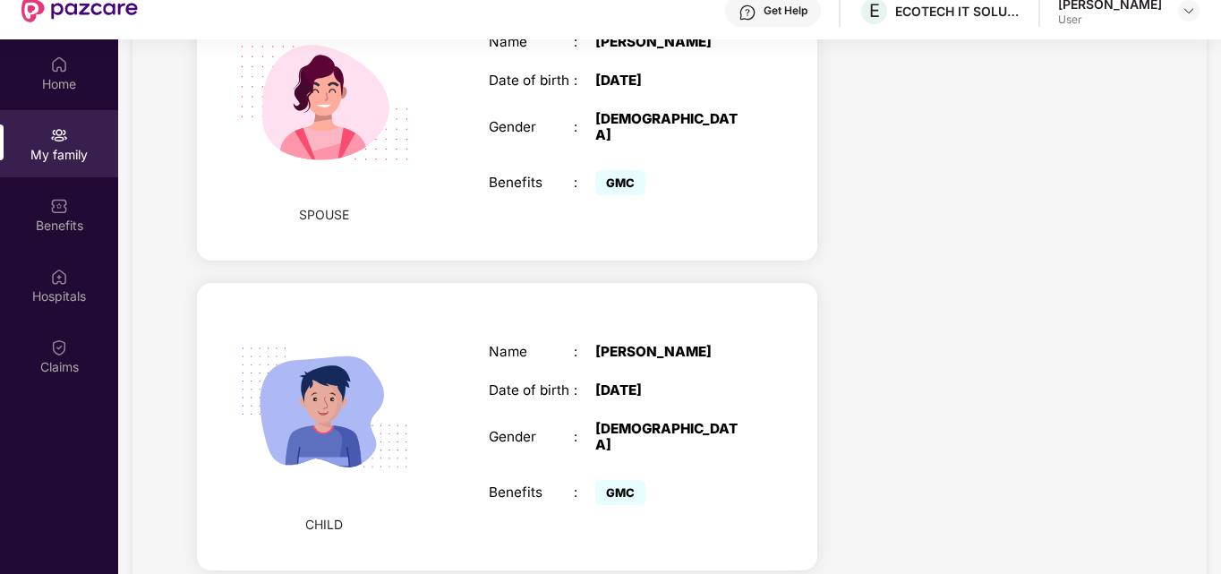
scroll to position [100, 0]
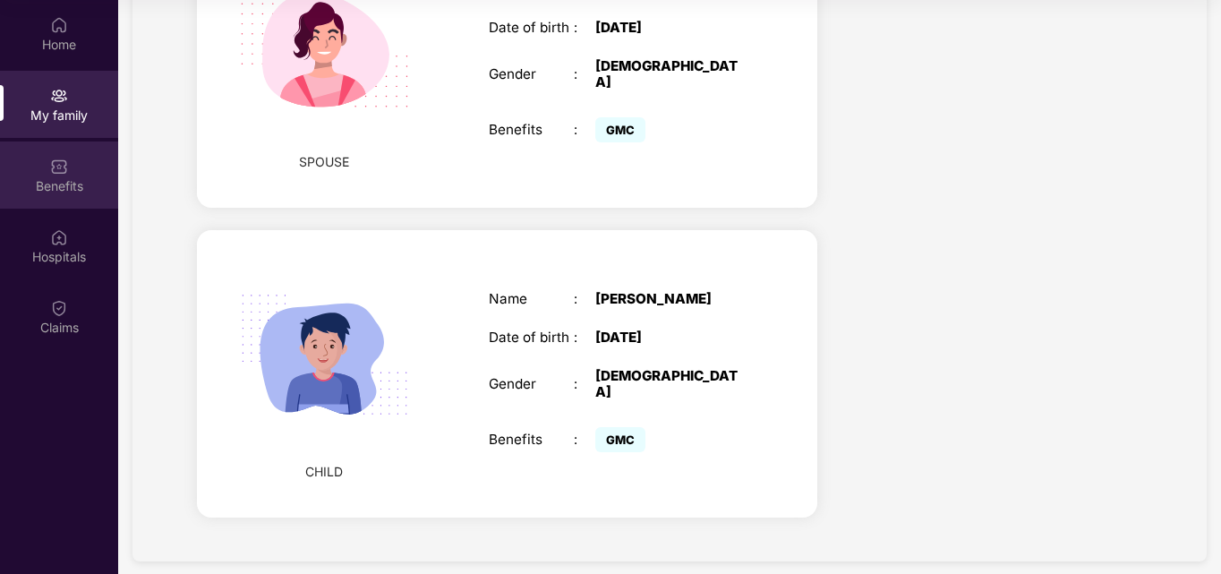
click at [29, 184] on div "Benefits" at bounding box center [59, 186] width 118 height 18
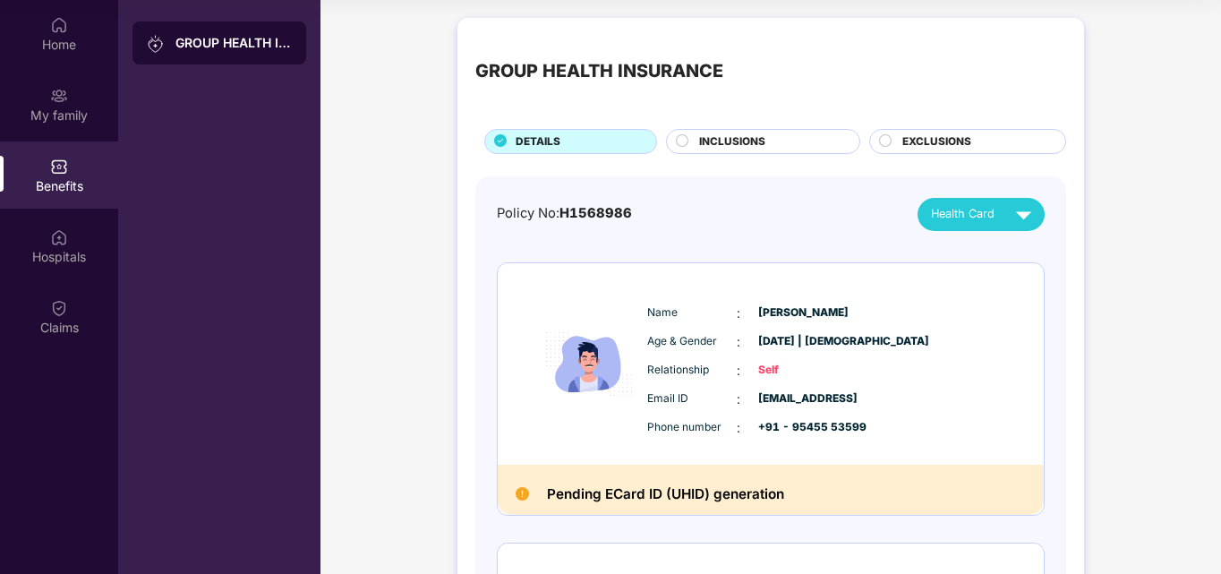
click at [1015, 107] on div "GROUP HEALTH INSURANCE" at bounding box center [771, 72] width 591 height 72
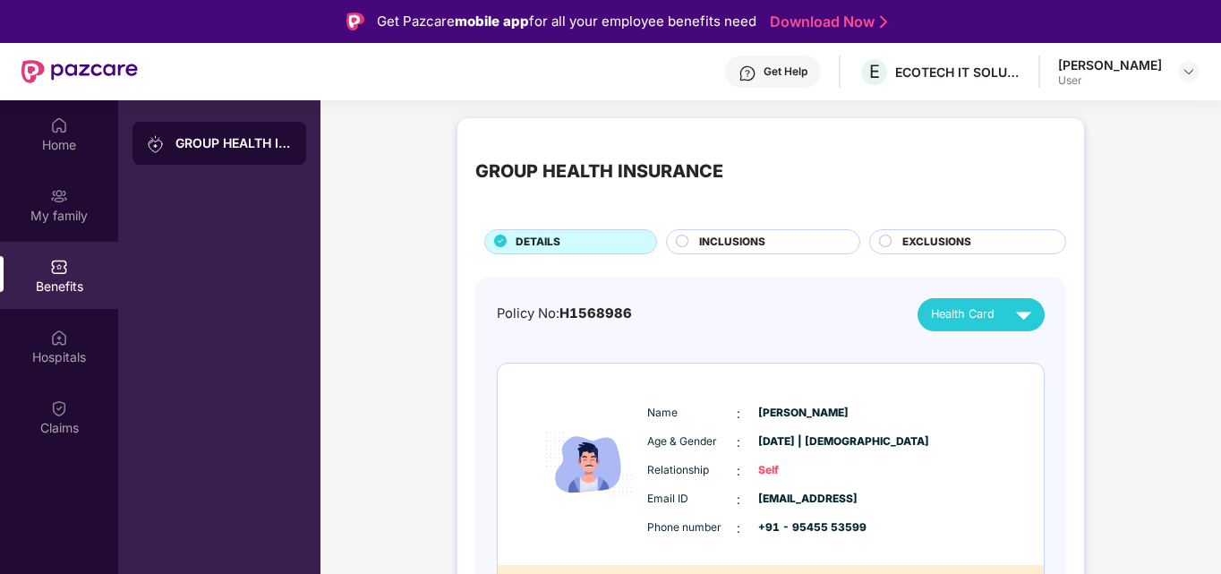
click at [768, 238] on div "INCLUSIONS" at bounding box center [770, 244] width 160 height 20
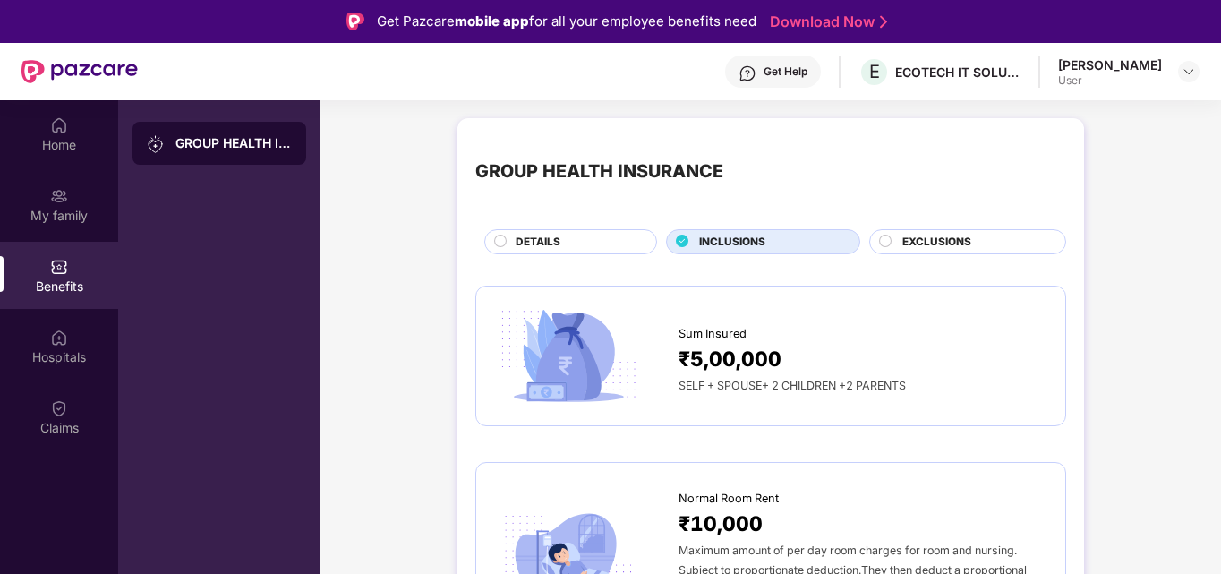
click at [948, 240] on span "EXCLUSIONS" at bounding box center [937, 242] width 69 height 17
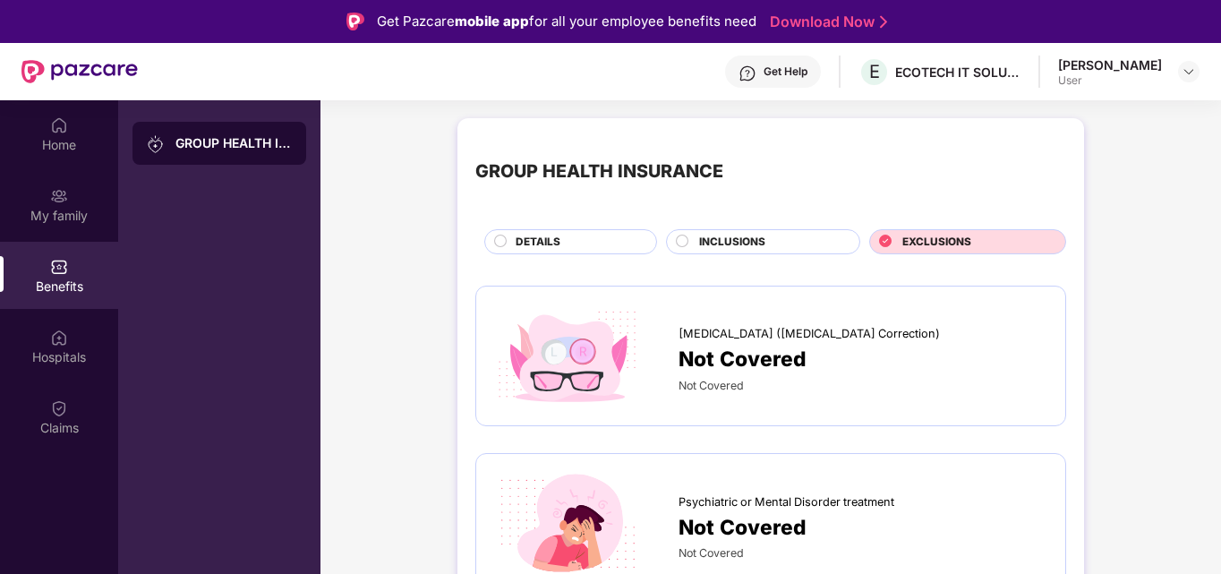
click at [578, 242] on div "DETAILS" at bounding box center [577, 244] width 141 height 20
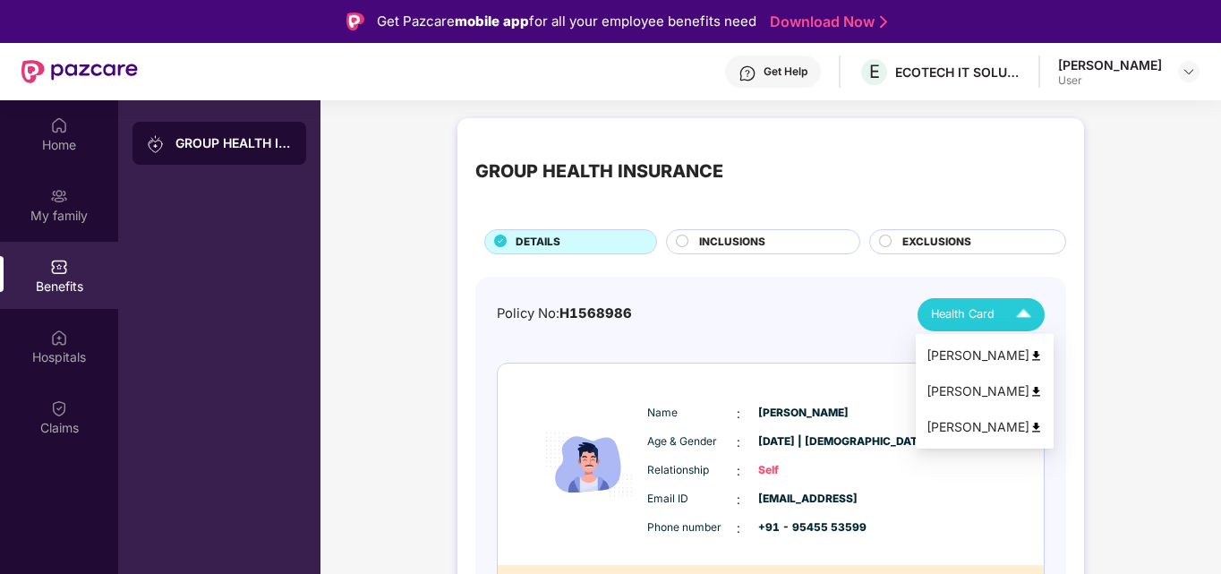
click at [955, 359] on div "[PERSON_NAME]" at bounding box center [985, 356] width 116 height 20
click at [1019, 324] on img at bounding box center [1023, 314] width 31 height 31
click at [990, 394] on div "[PERSON_NAME]" at bounding box center [985, 391] width 116 height 20
click at [1008, 321] on img at bounding box center [1023, 314] width 31 height 31
click at [974, 423] on div "[PERSON_NAME]" at bounding box center [985, 427] width 116 height 20
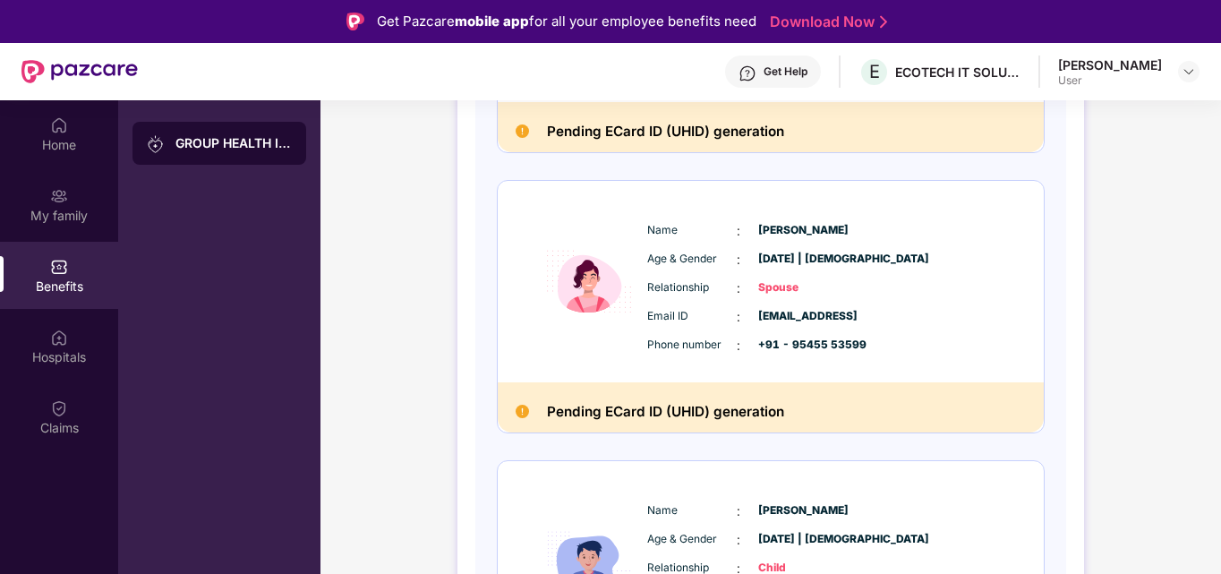
scroll to position [613, 0]
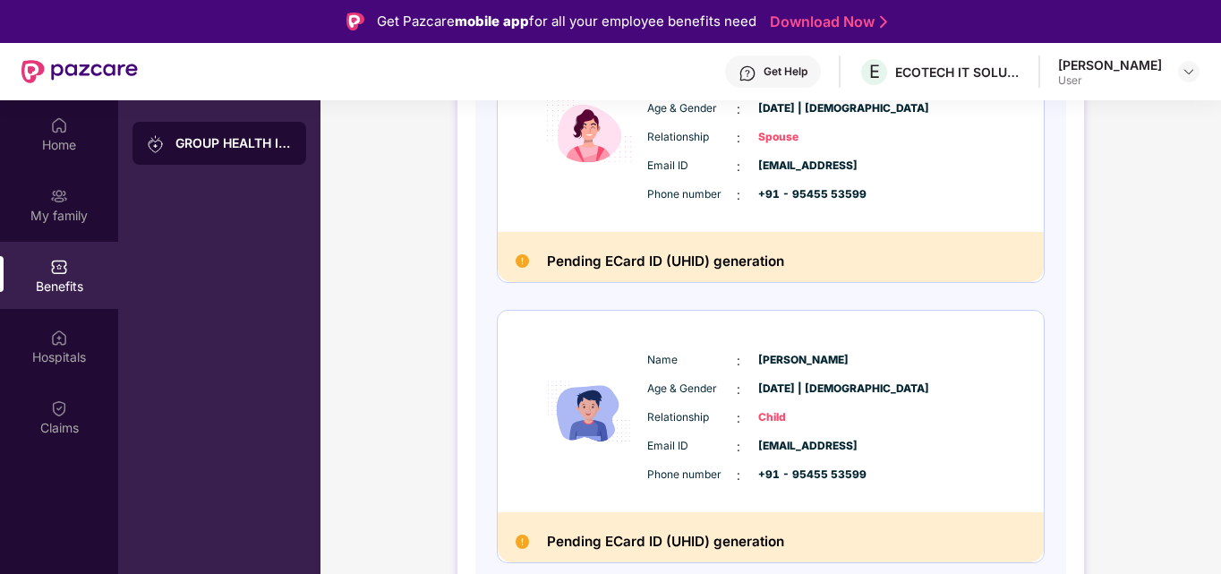
click at [672, 262] on h2 "Pending ECard ID (UHID) generation" at bounding box center [665, 261] width 237 height 23
drag, startPoint x: 1219, startPoint y: 417, endPoint x: 1222, endPoint y: 504, distance: 86.9
click at [1221, 504] on html "Get Pazcare mobile app for all your employee benefits need Download Now Get Hel…" at bounding box center [610, 287] width 1221 height 574
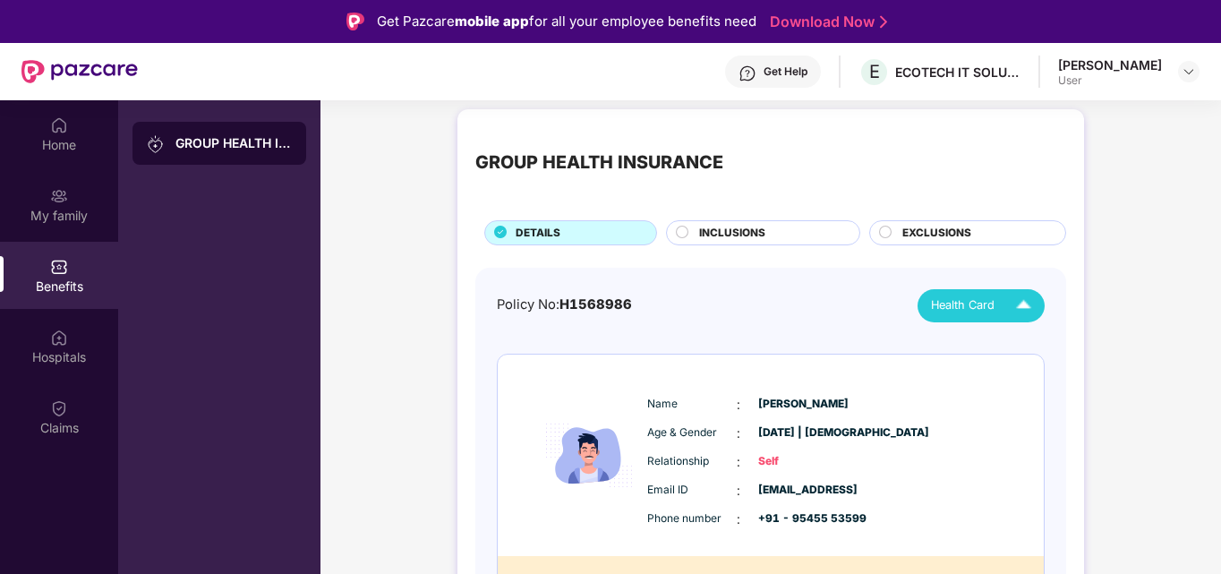
scroll to position [0, 0]
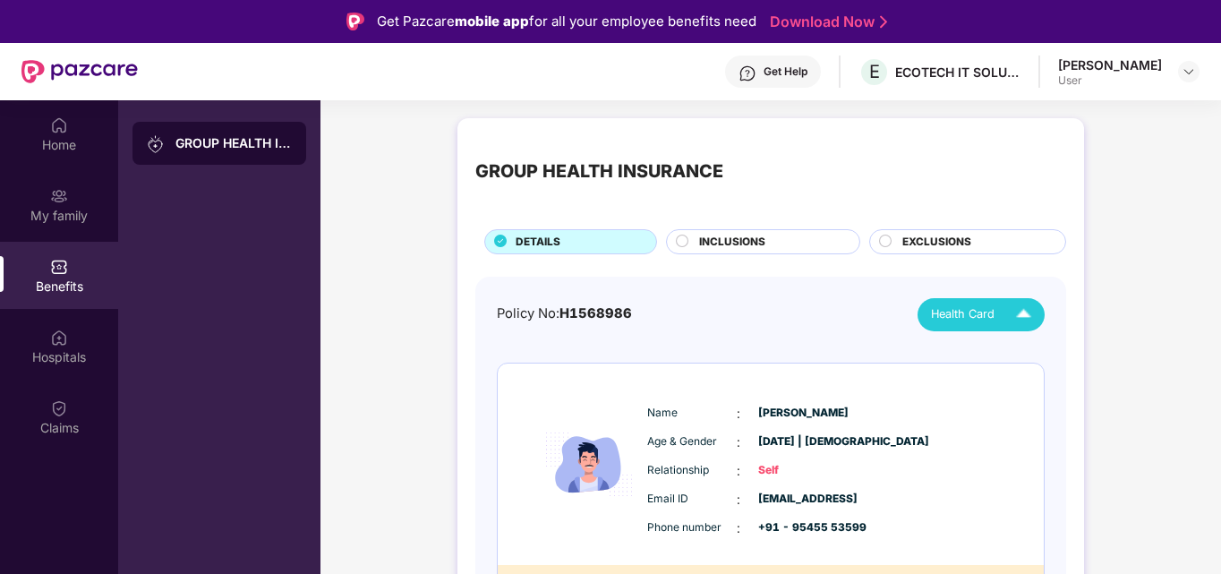
click at [938, 234] on span "EXCLUSIONS" at bounding box center [937, 242] width 69 height 17
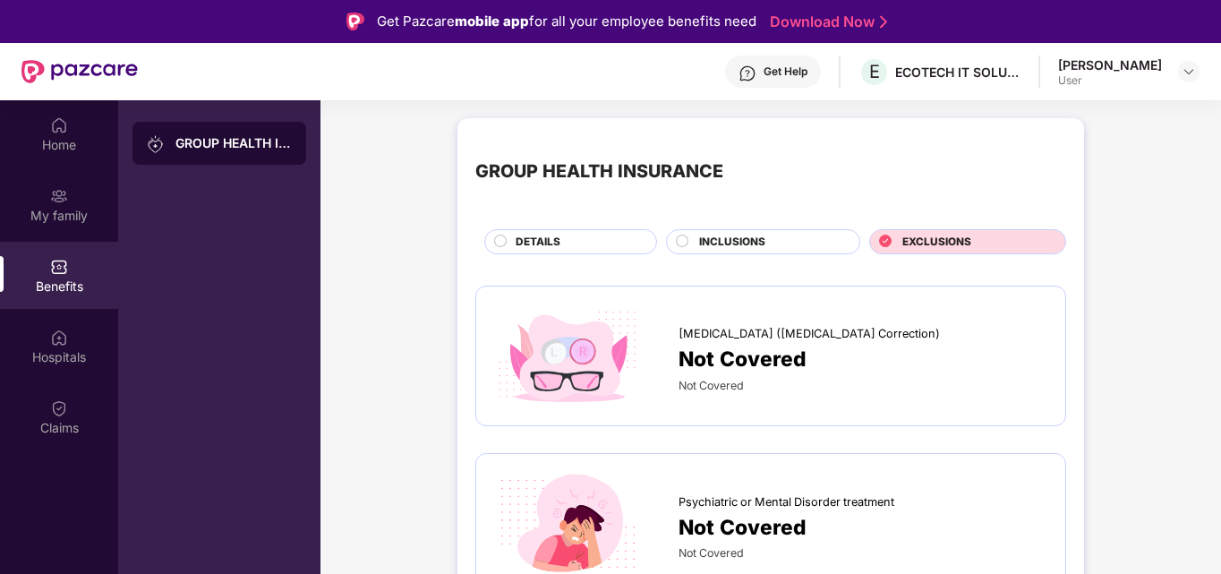
click at [758, 233] on div "INCLUSIONS" at bounding box center [763, 241] width 194 height 25
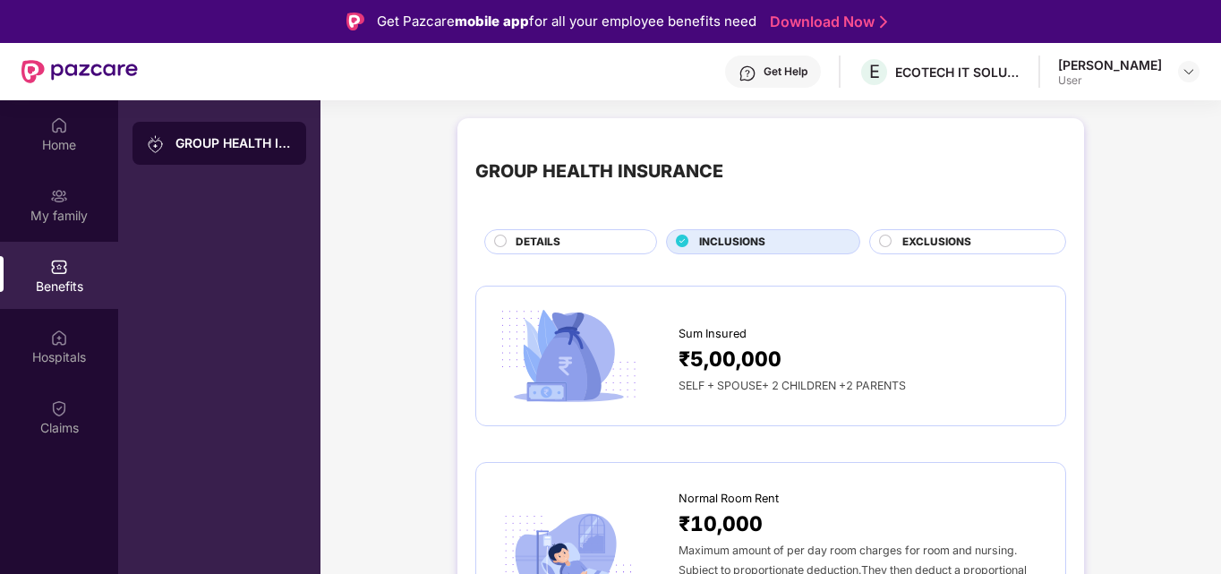
click at [895, 136] on div "GROUP HEALTH INSURANCE" at bounding box center [771, 172] width 591 height 72
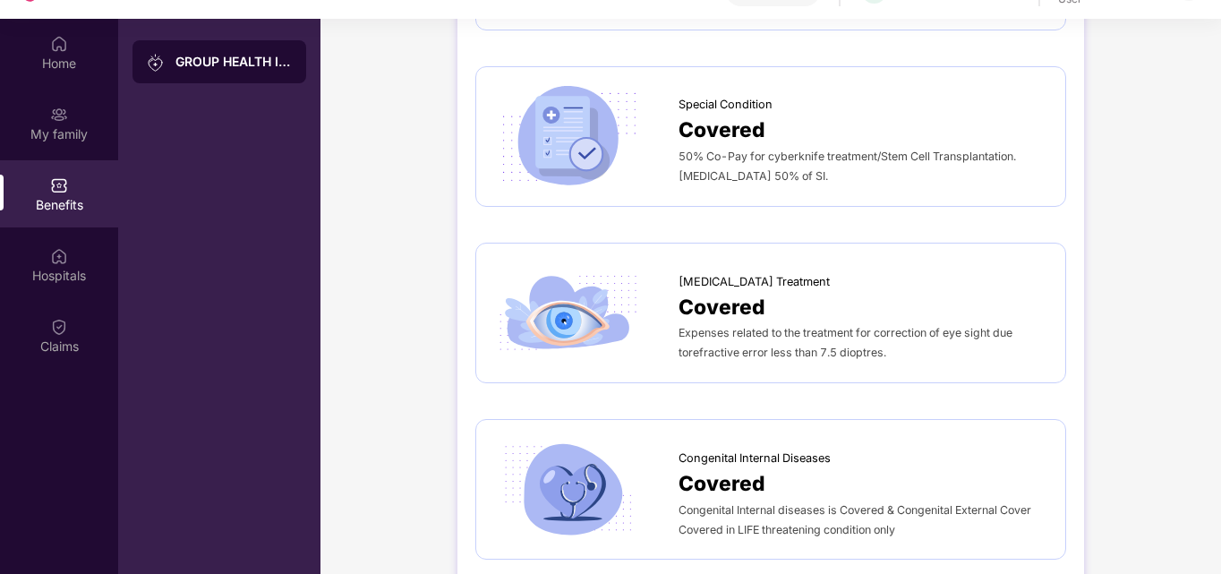
scroll to position [100, 0]
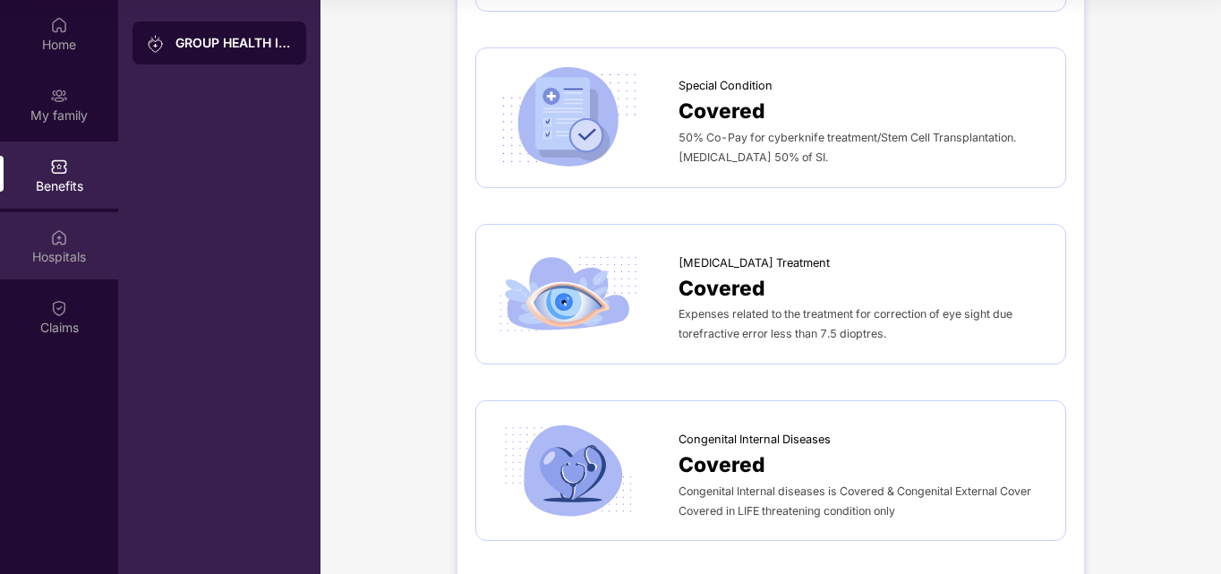
click at [30, 259] on div "Hospitals" at bounding box center [59, 257] width 118 height 18
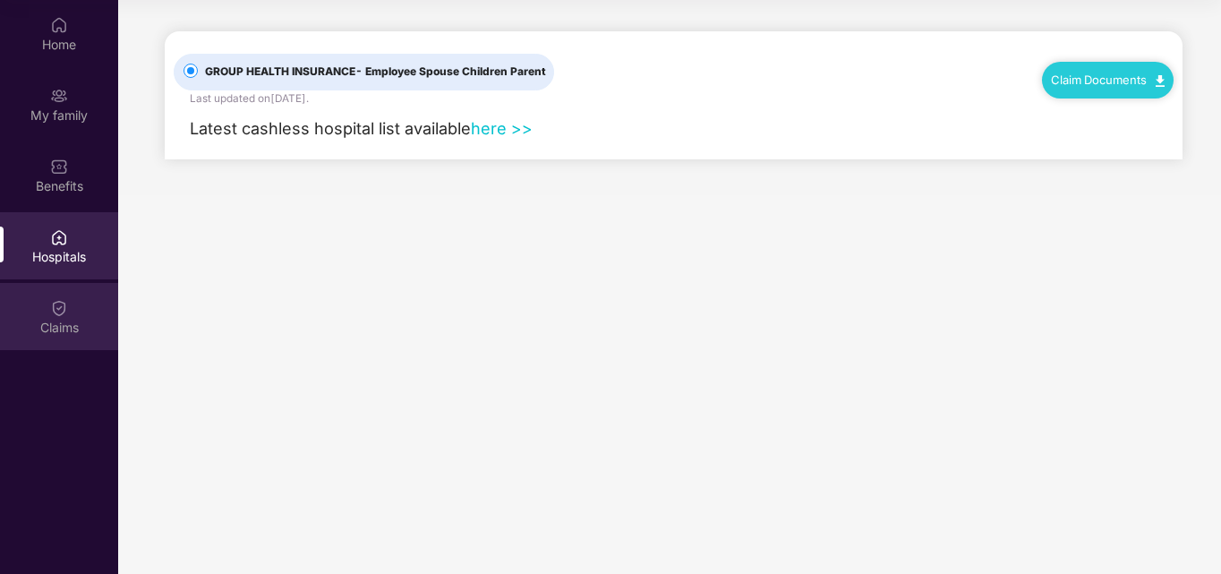
click at [56, 311] on img at bounding box center [59, 308] width 18 height 18
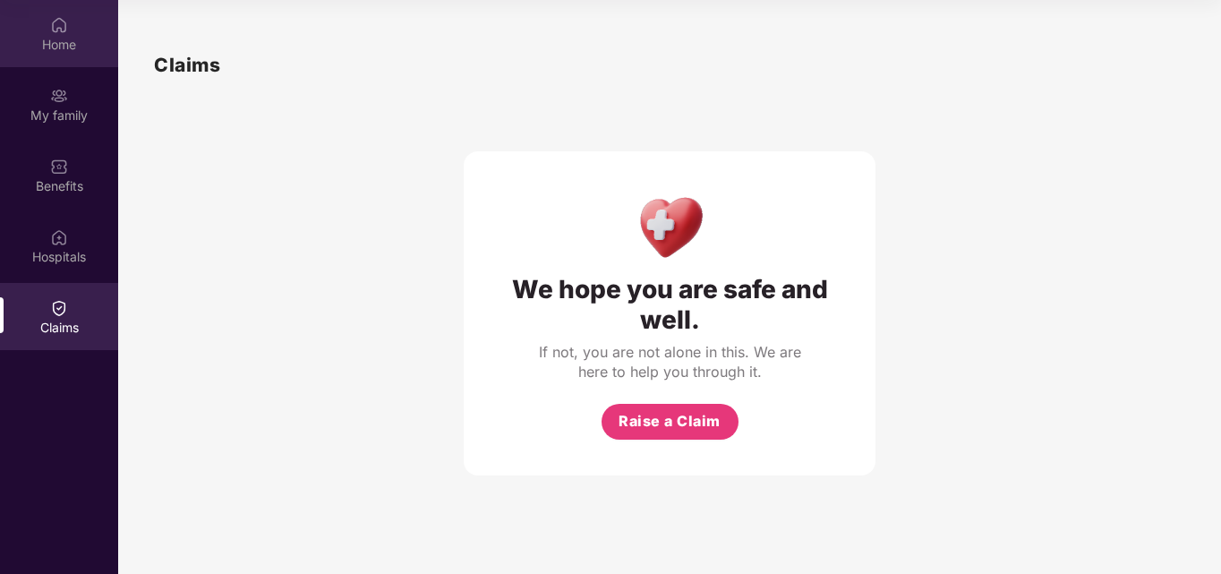
click at [47, 39] on div "Home" at bounding box center [59, 45] width 118 height 18
